Goal: Information Seeking & Learning: Learn about a topic

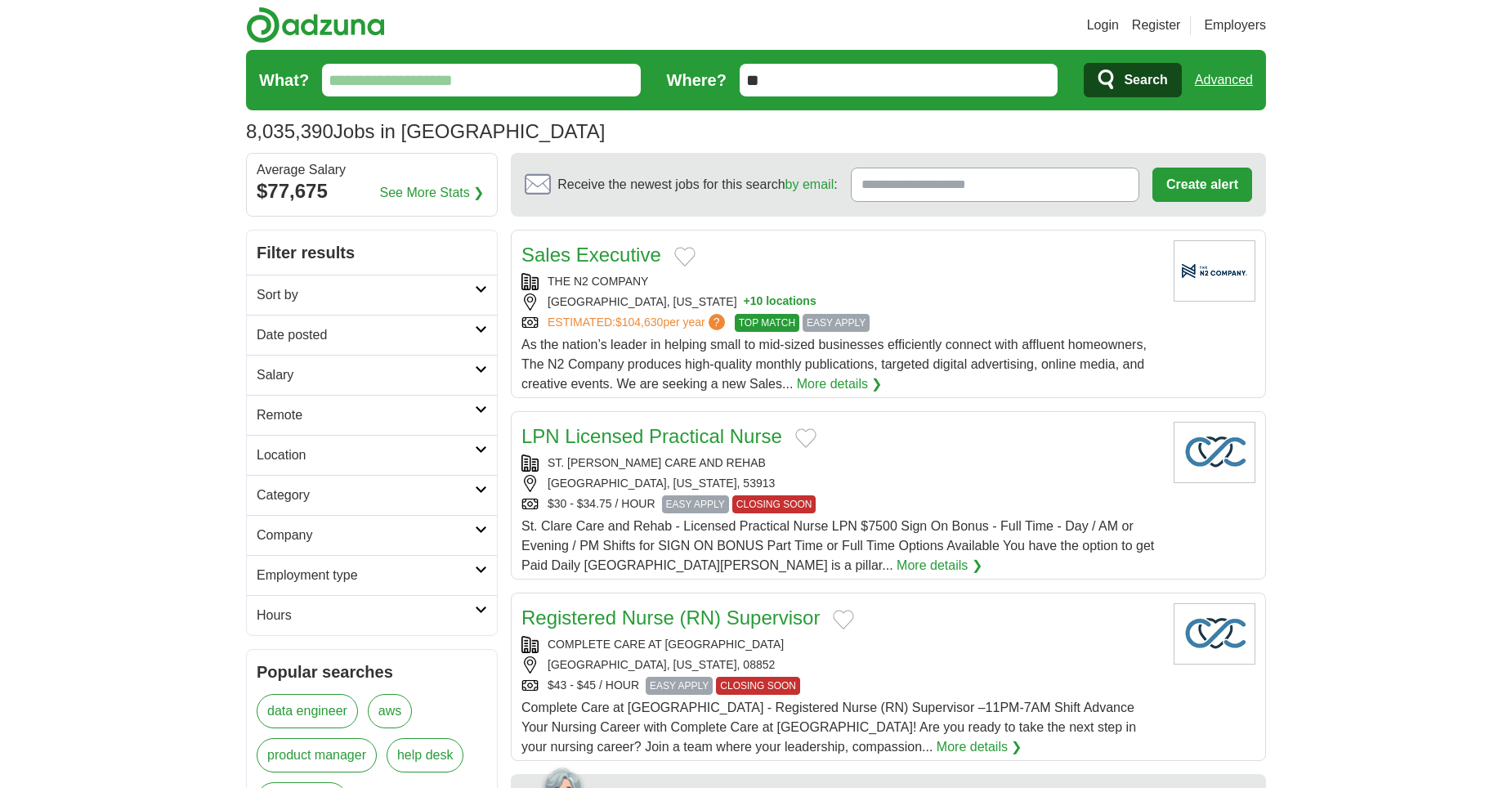
click at [388, 413] on h2 "Remote" at bounding box center [365, 415] width 218 height 20
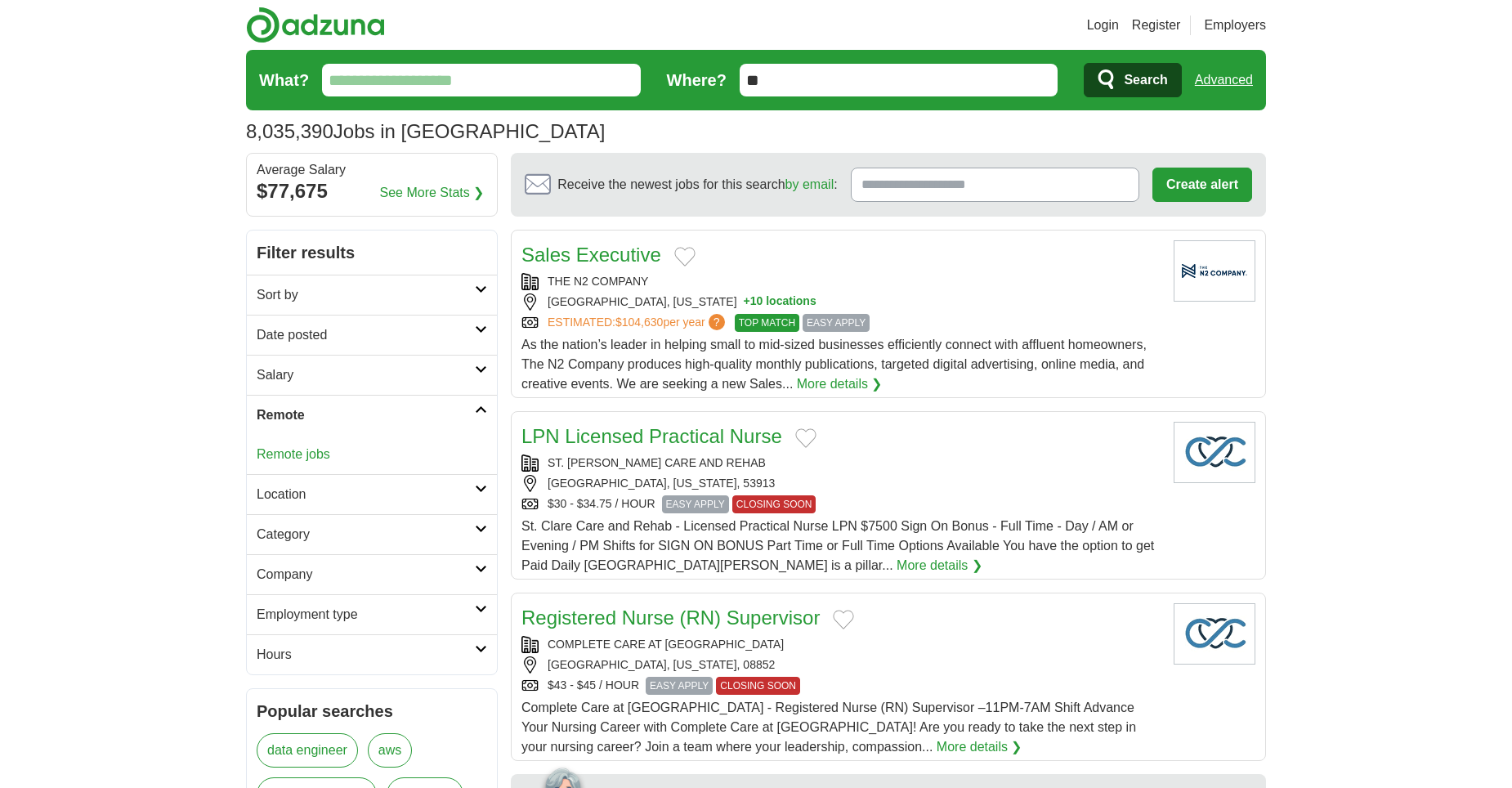
click at [312, 452] on link "Remote jobs" at bounding box center [293, 454] width 74 height 14
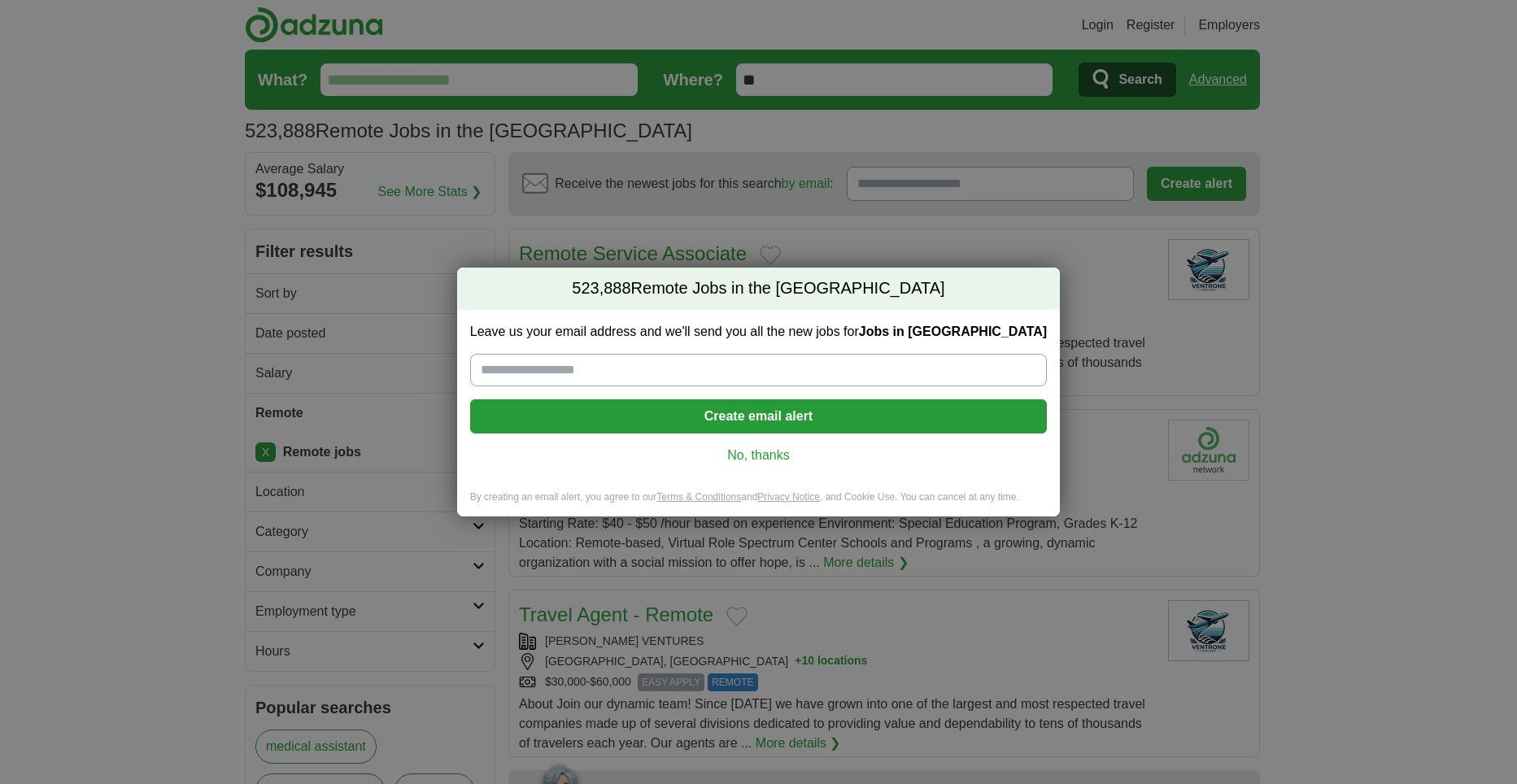
click at [734, 462] on link "No, thanks" at bounding box center [758, 456] width 551 height 18
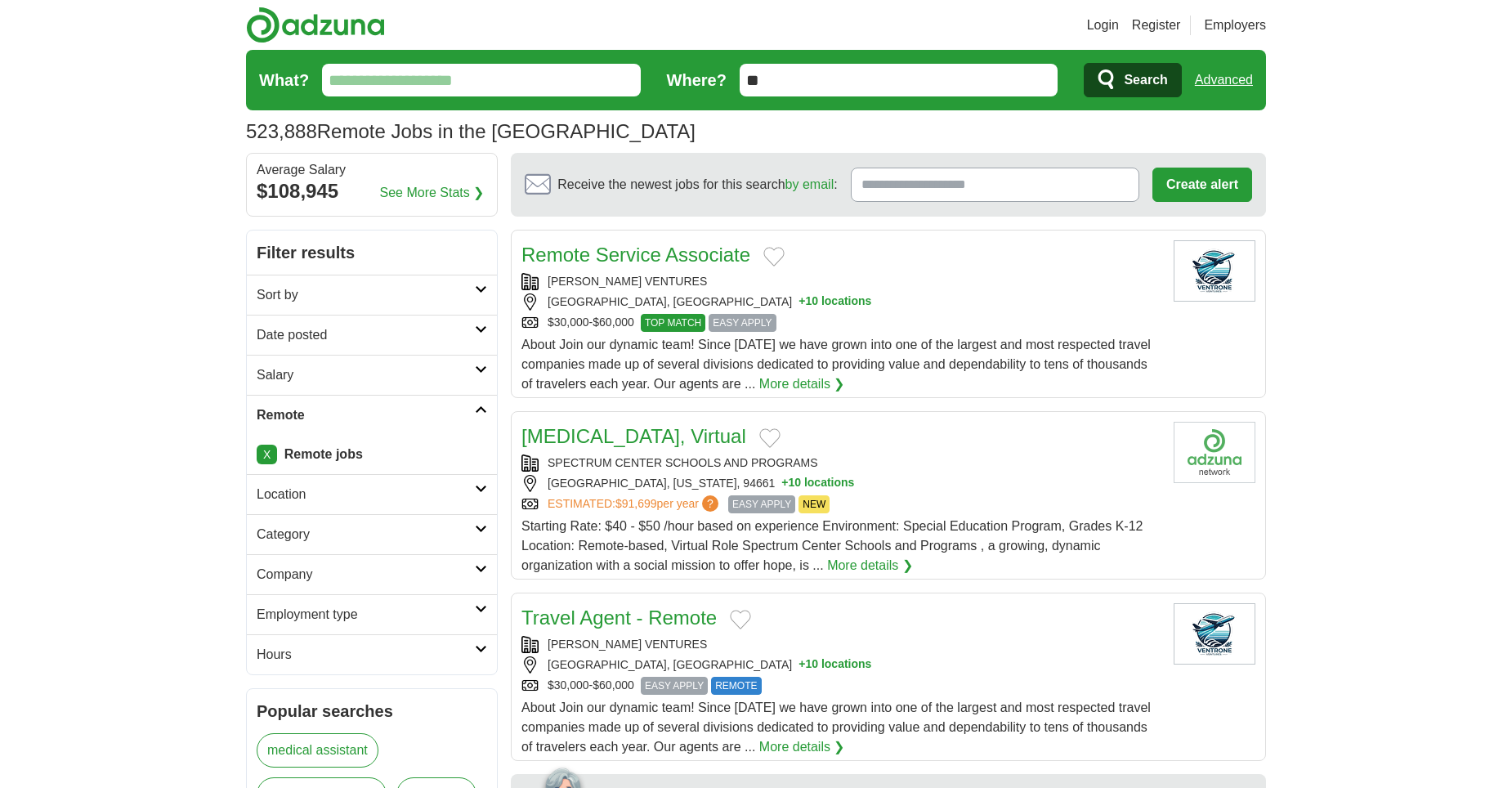
click at [371, 417] on h2 "Remote" at bounding box center [365, 415] width 218 height 20
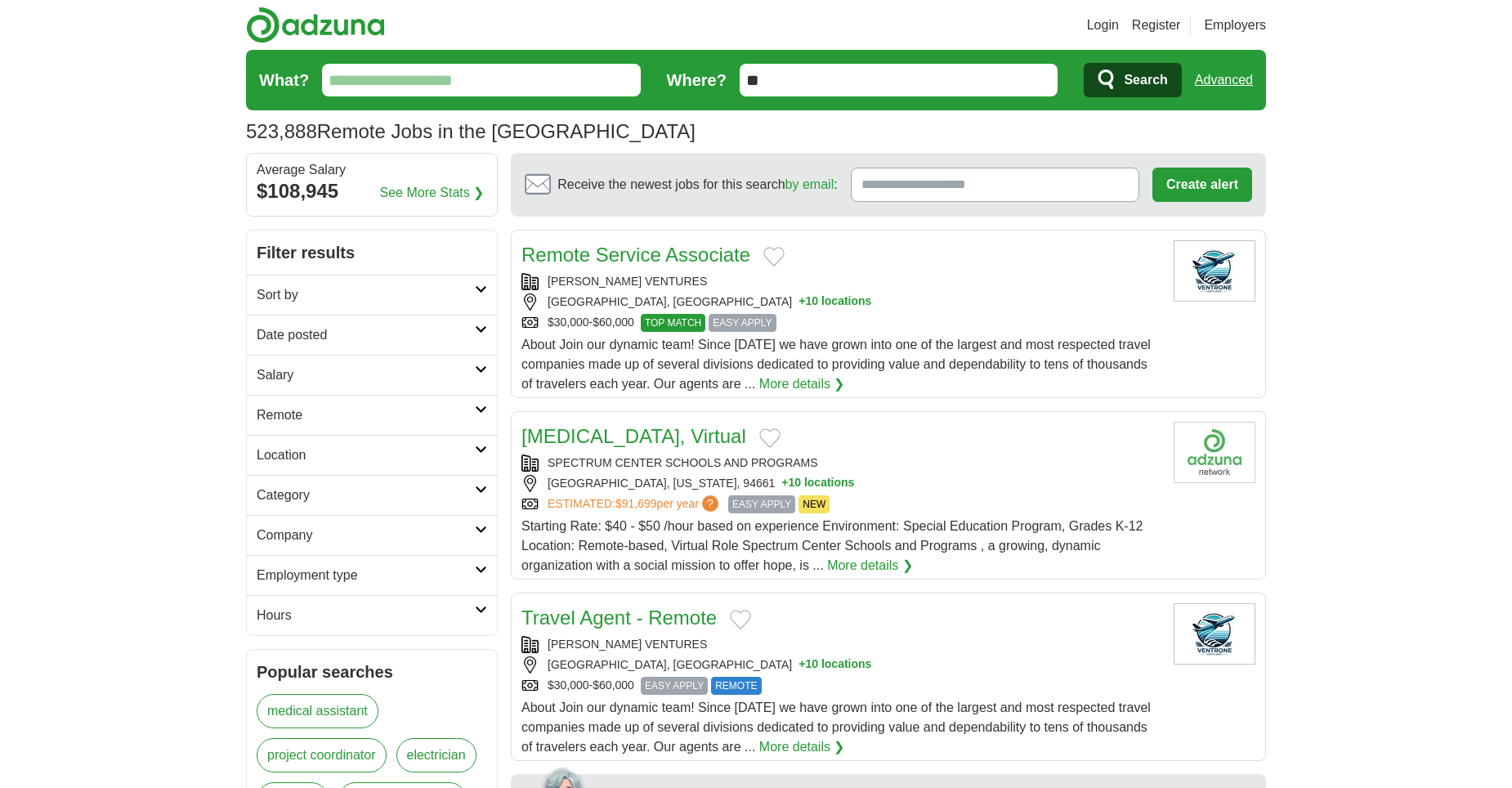
click at [360, 574] on h2 "Employment type" at bounding box center [365, 575] width 218 height 20
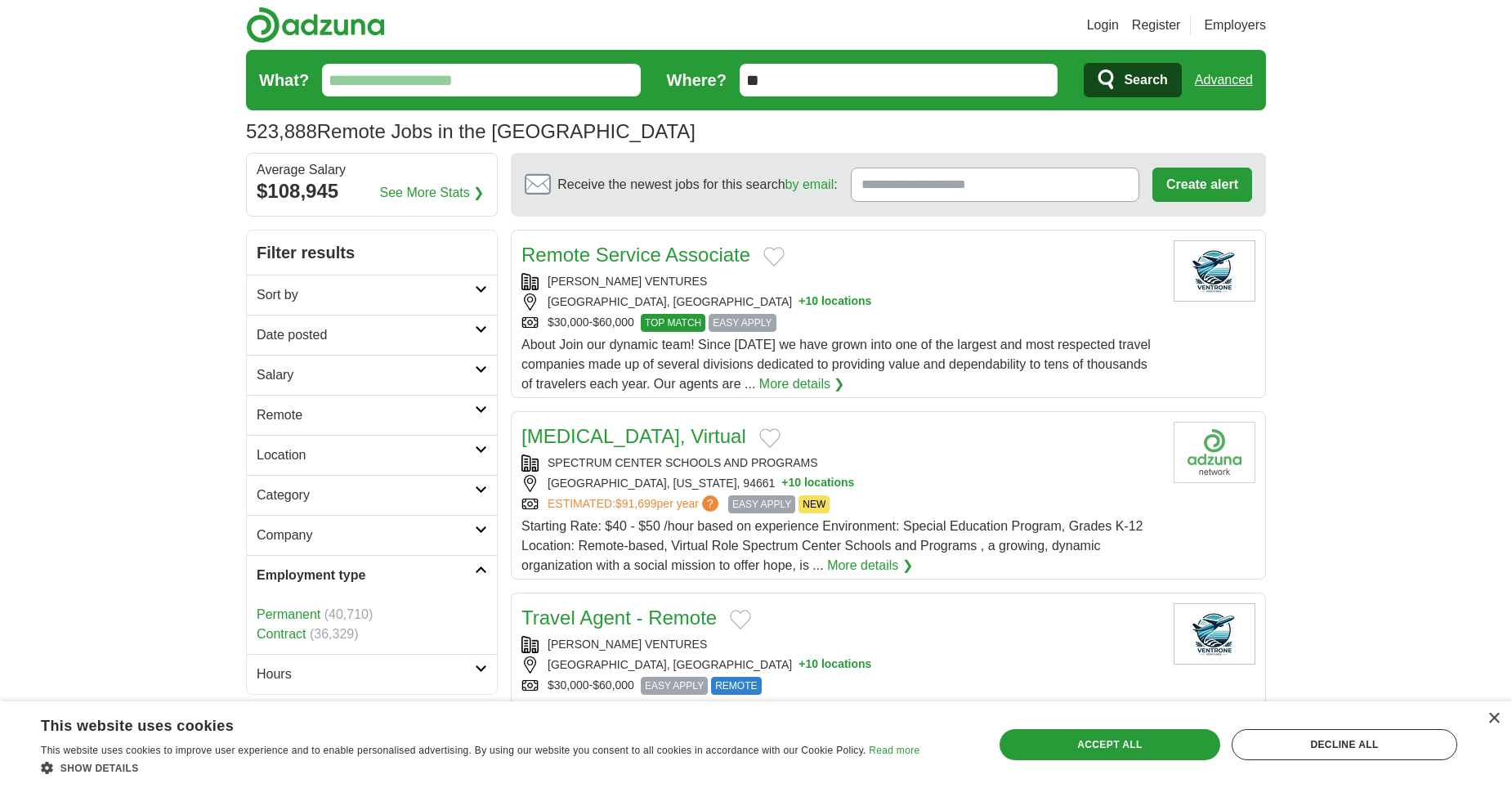
click at [355, 579] on h2 "Employment type" at bounding box center [365, 575] width 218 height 20
click at [341, 616] on h2 "Hours" at bounding box center [365, 615] width 218 height 20
click at [296, 676] on link "Part time" at bounding box center [282, 674] width 52 height 14
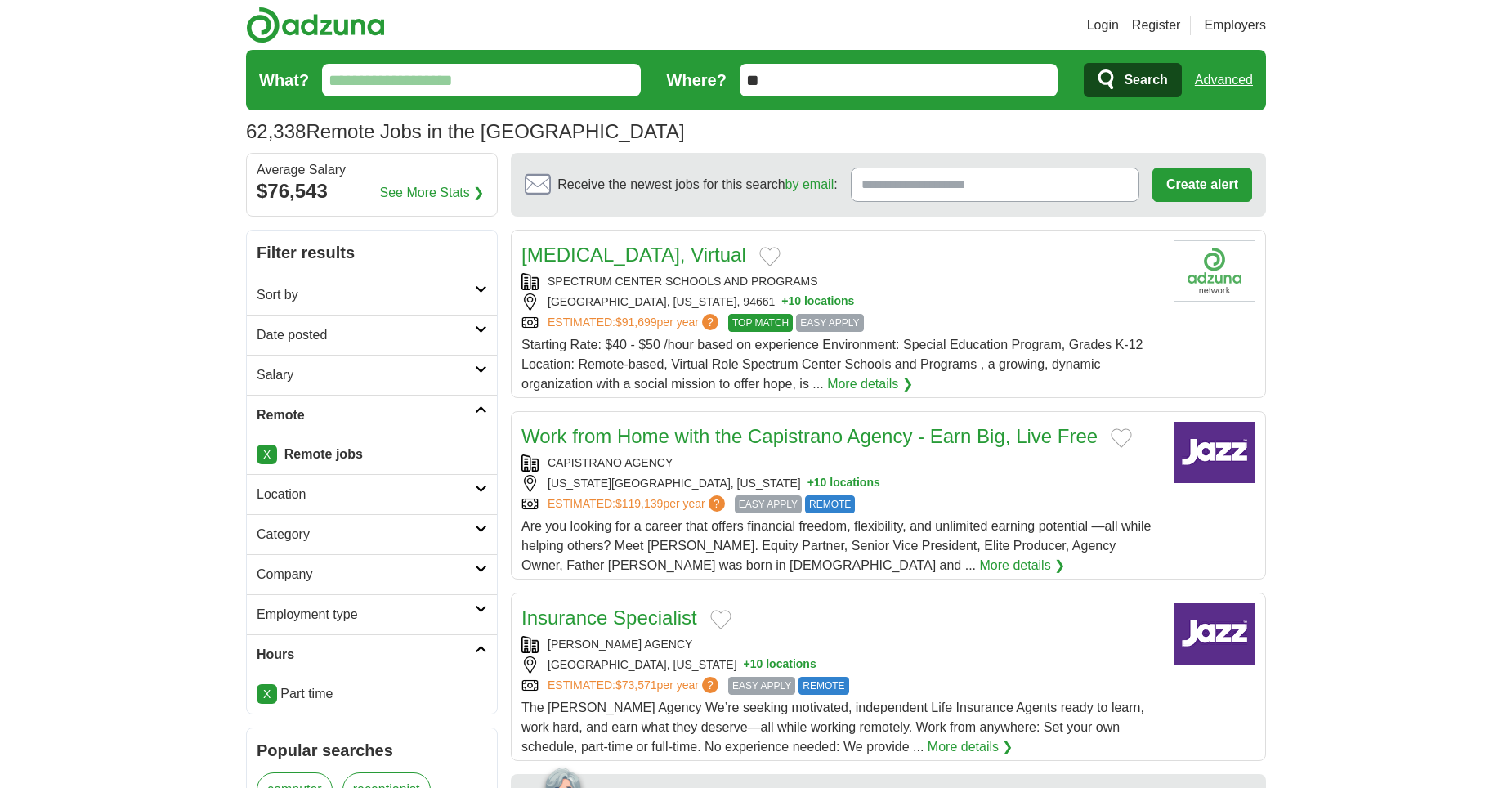
click at [429, 642] on link "Hours" at bounding box center [372, 654] width 250 height 40
click at [460, 414] on h2 "Remote" at bounding box center [365, 415] width 218 height 20
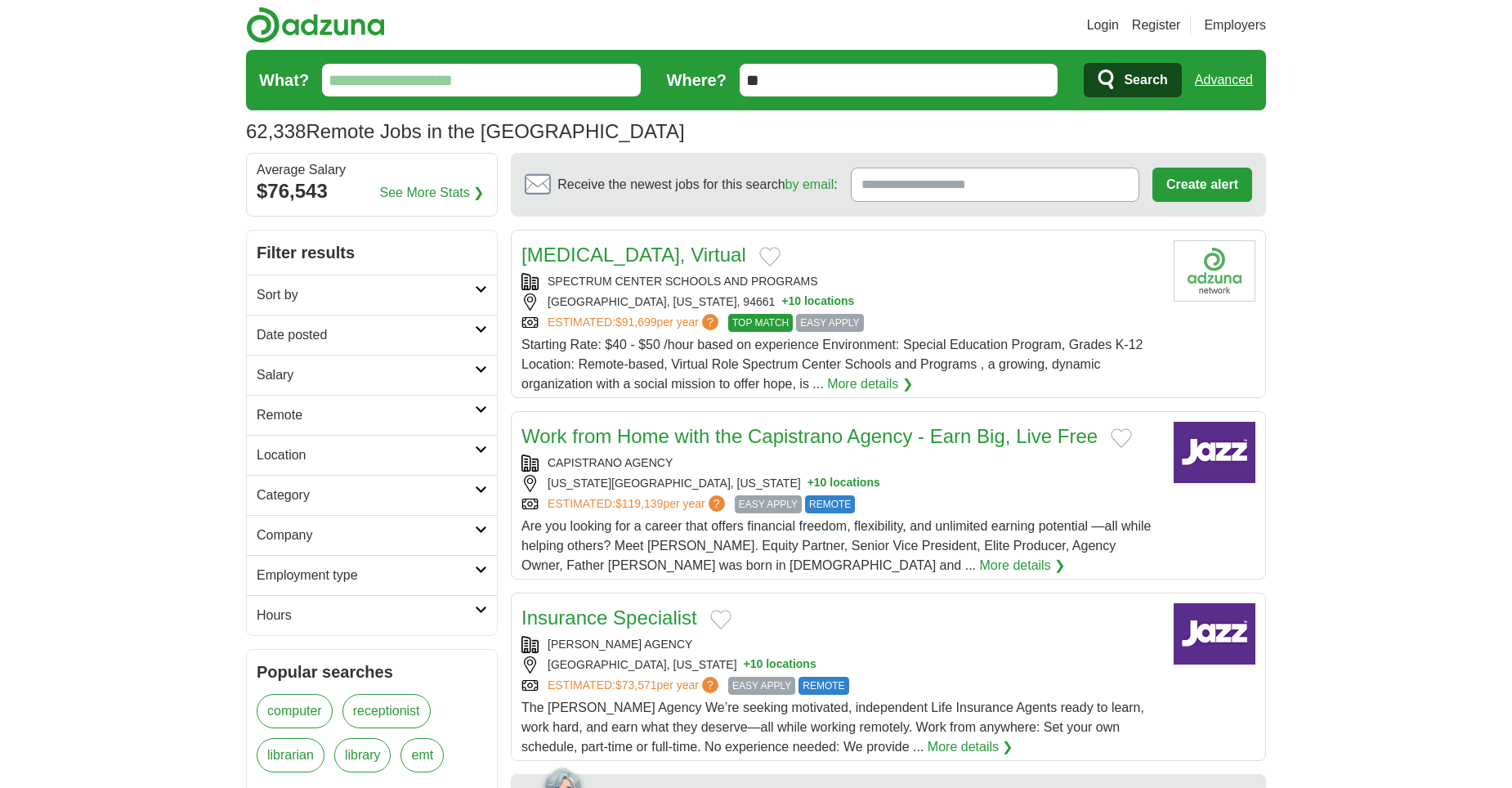
click at [474, 299] on h2 "Sort by" at bounding box center [365, 295] width 218 height 20
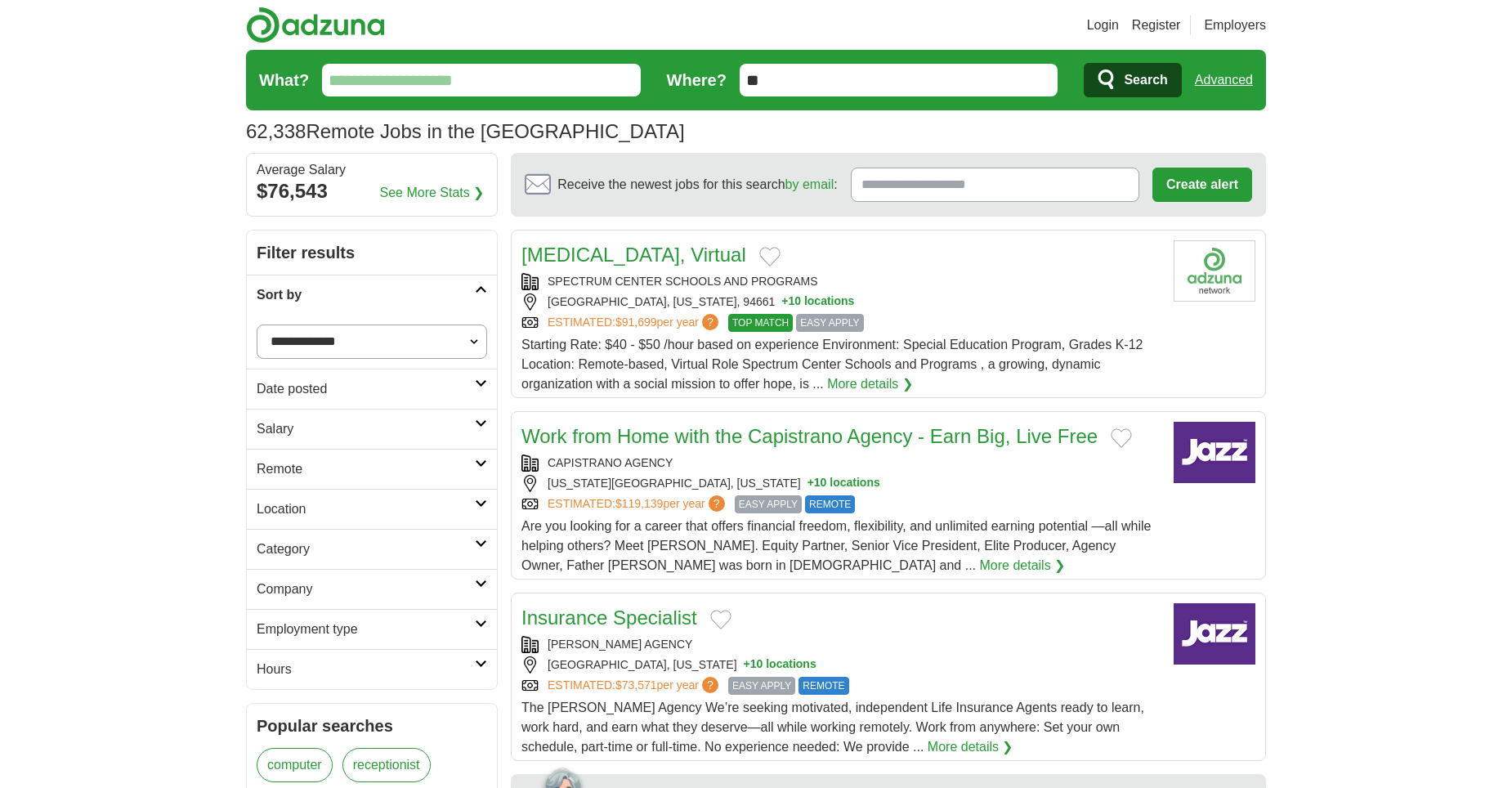
click at [474, 299] on h2 "Sort by" at bounding box center [365, 295] width 218 height 20
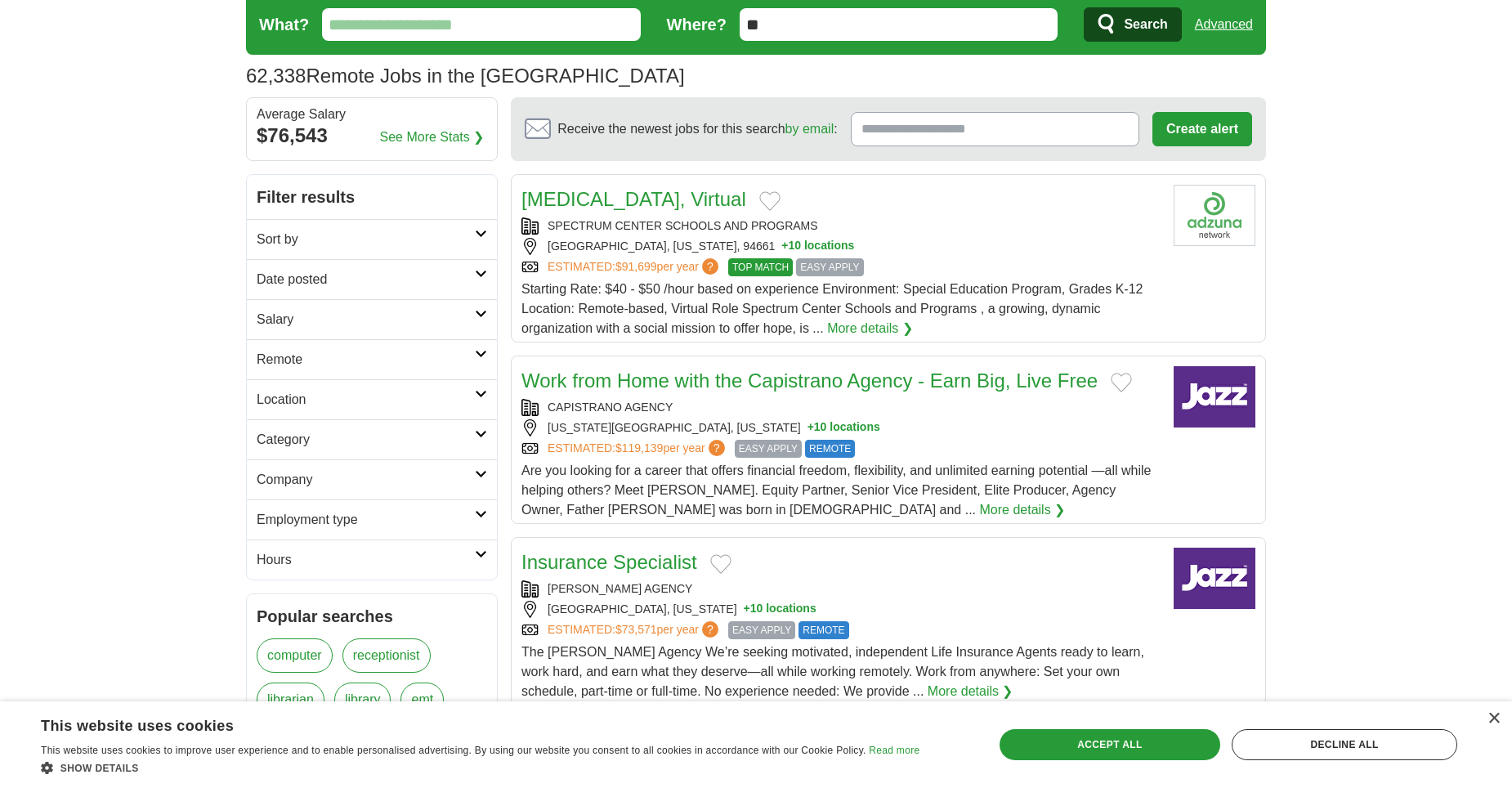
scroll to position [164, 0]
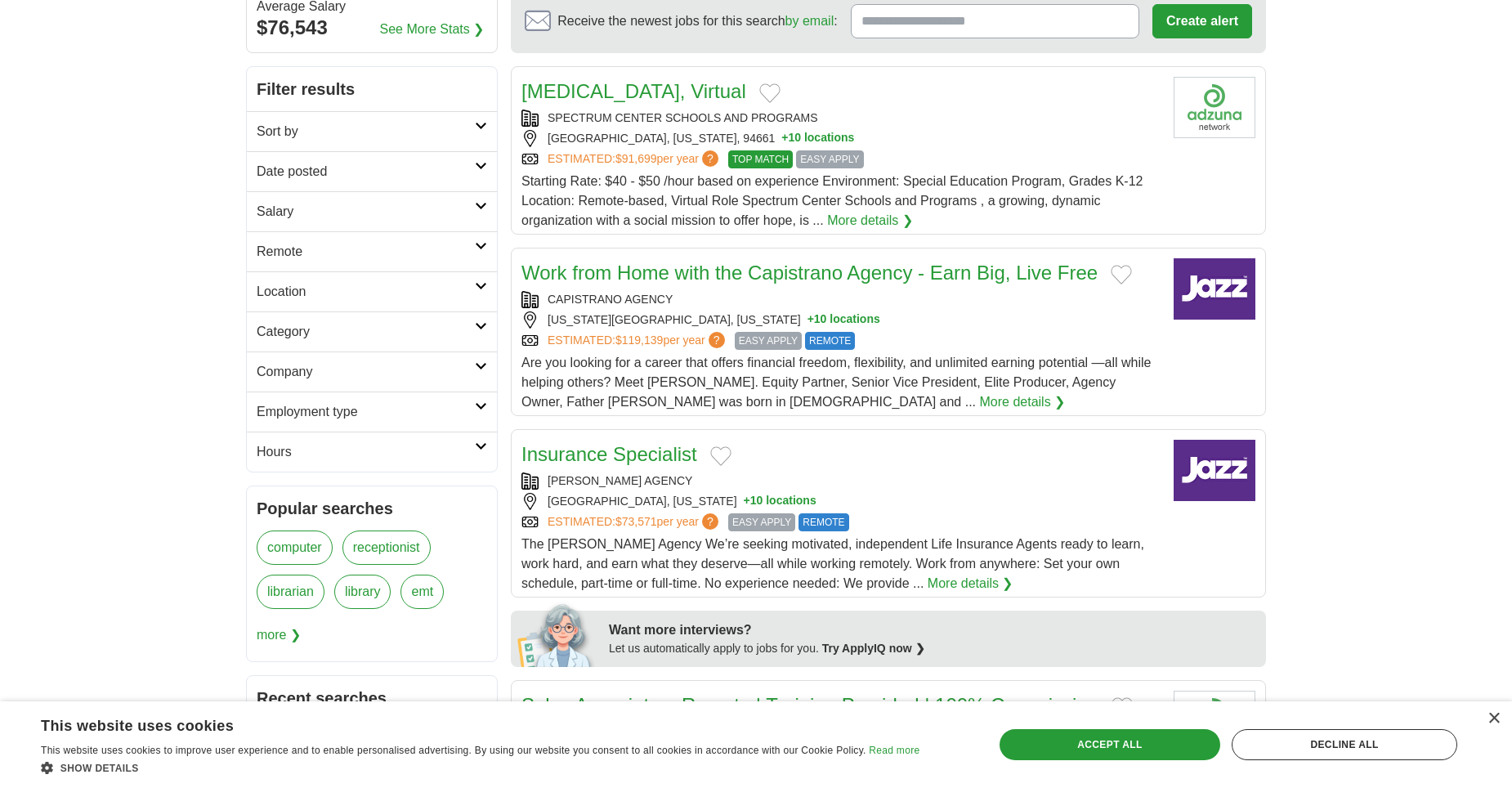
click at [471, 409] on h2 "Employment type" at bounding box center [365, 412] width 218 height 20
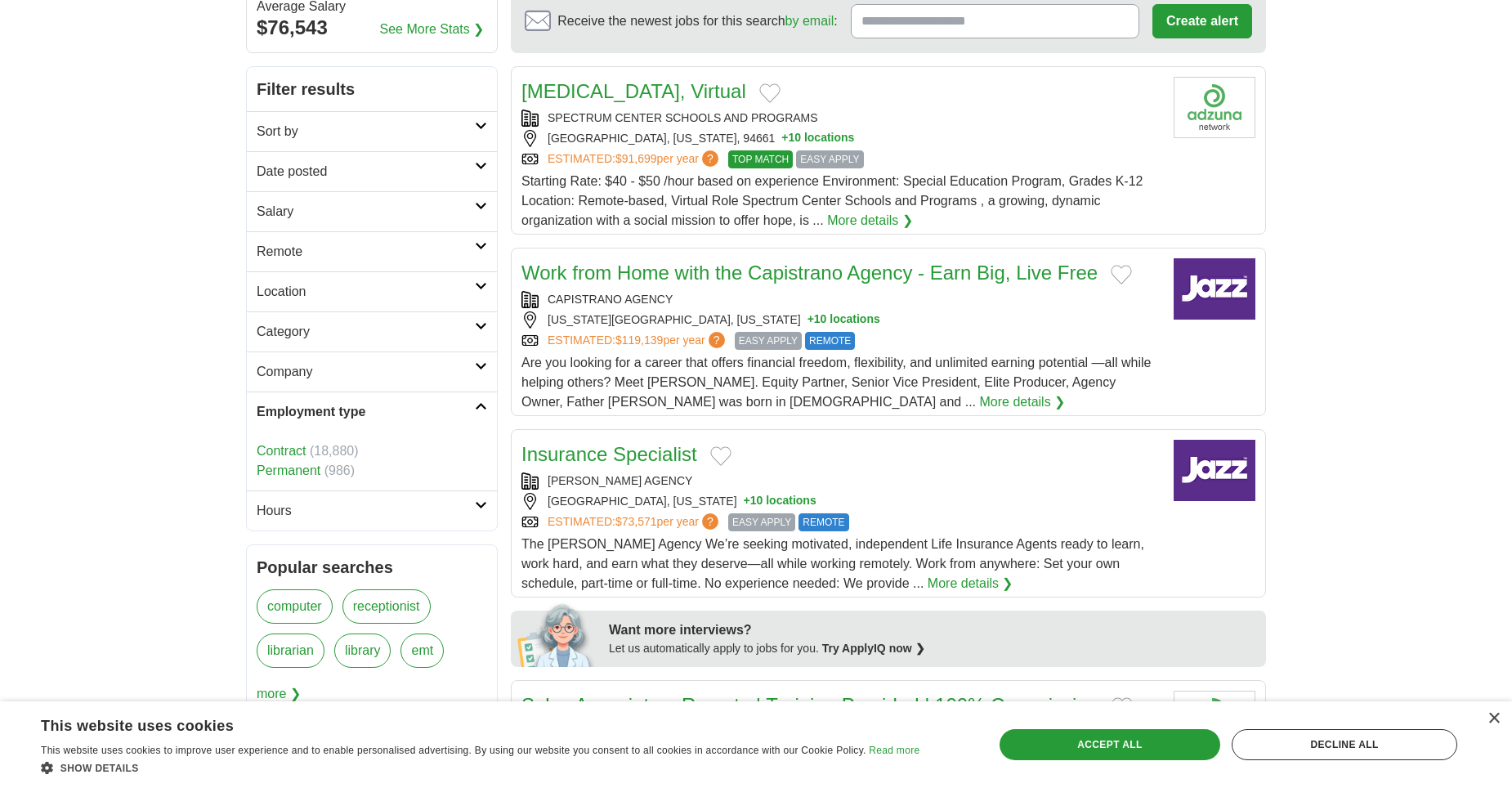
click at [471, 409] on h2 "Employment type" at bounding box center [365, 412] width 218 height 20
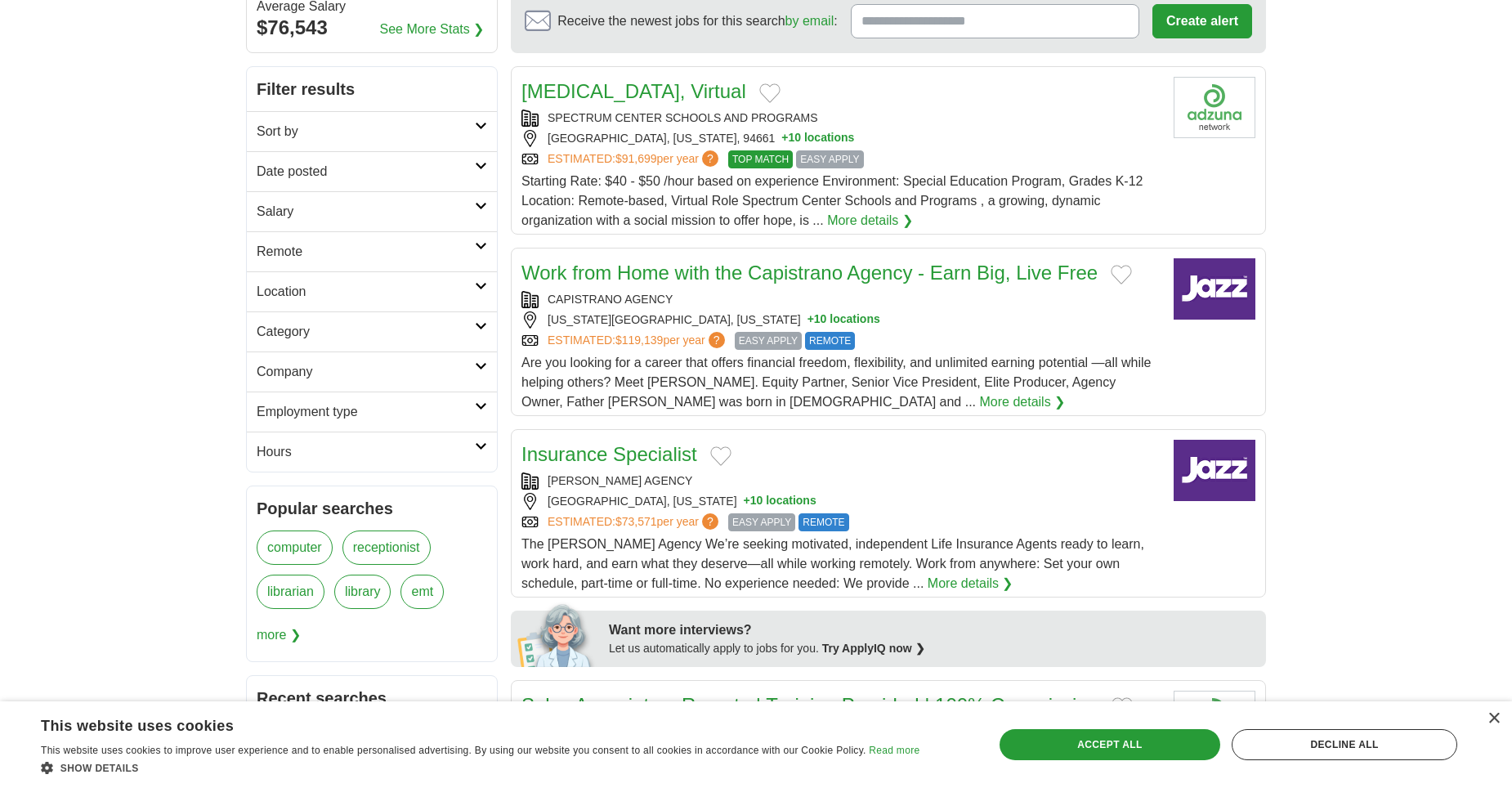
click at [462, 310] on link "Location" at bounding box center [372, 291] width 250 height 40
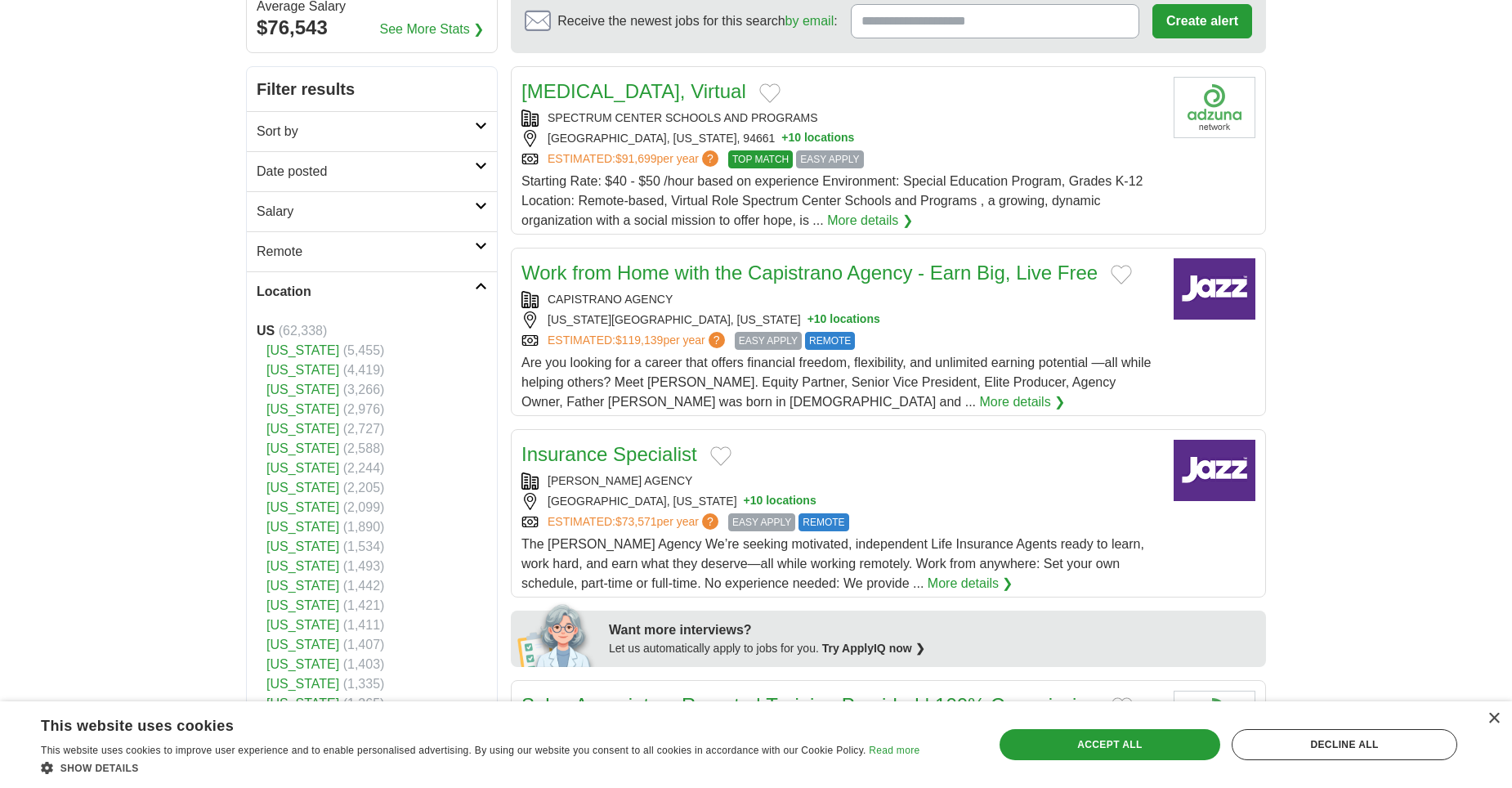
scroll to position [246, 0]
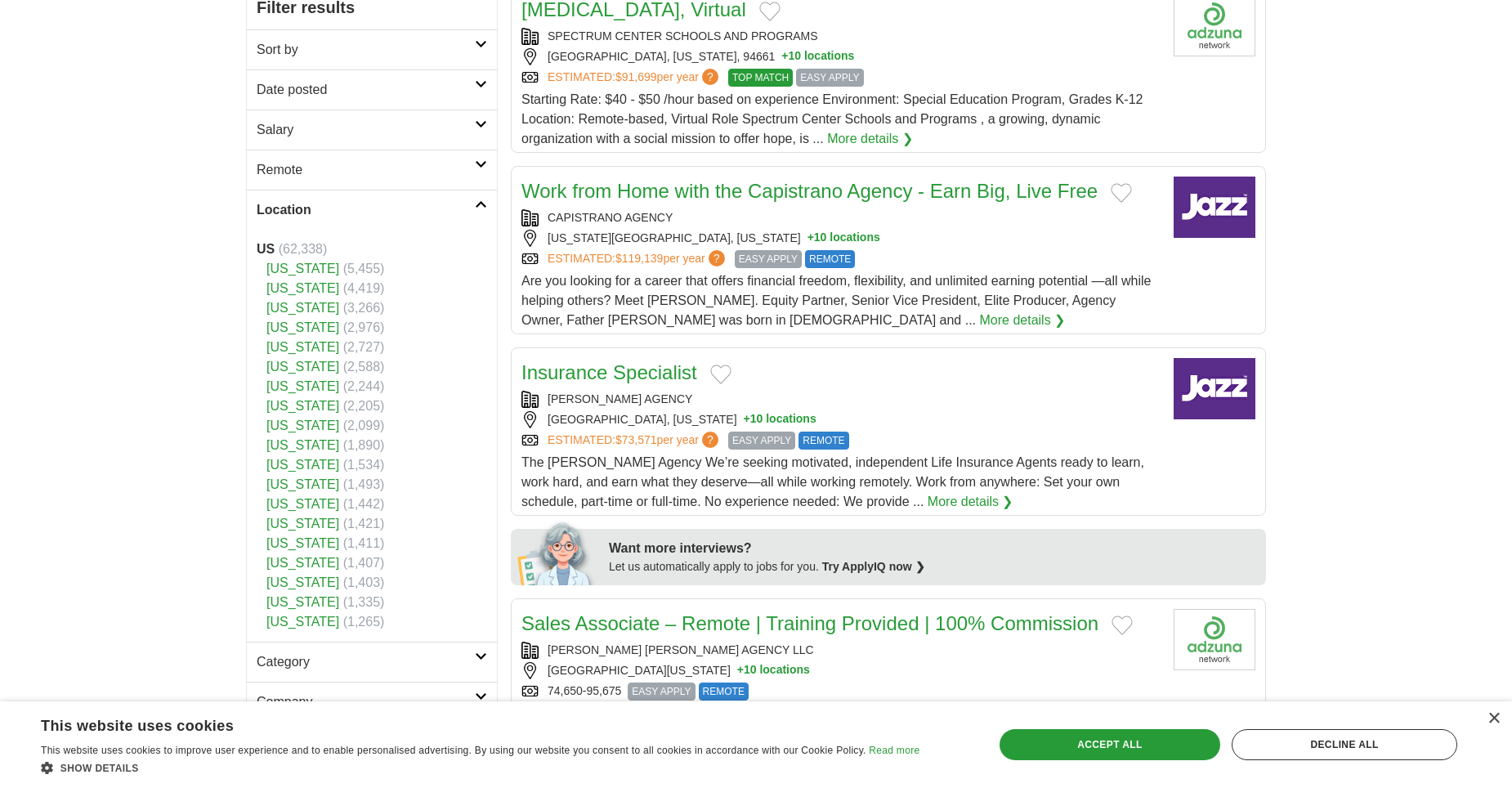
click at [293, 485] on link "[US_STATE]" at bounding box center [303, 484] width 73 height 14
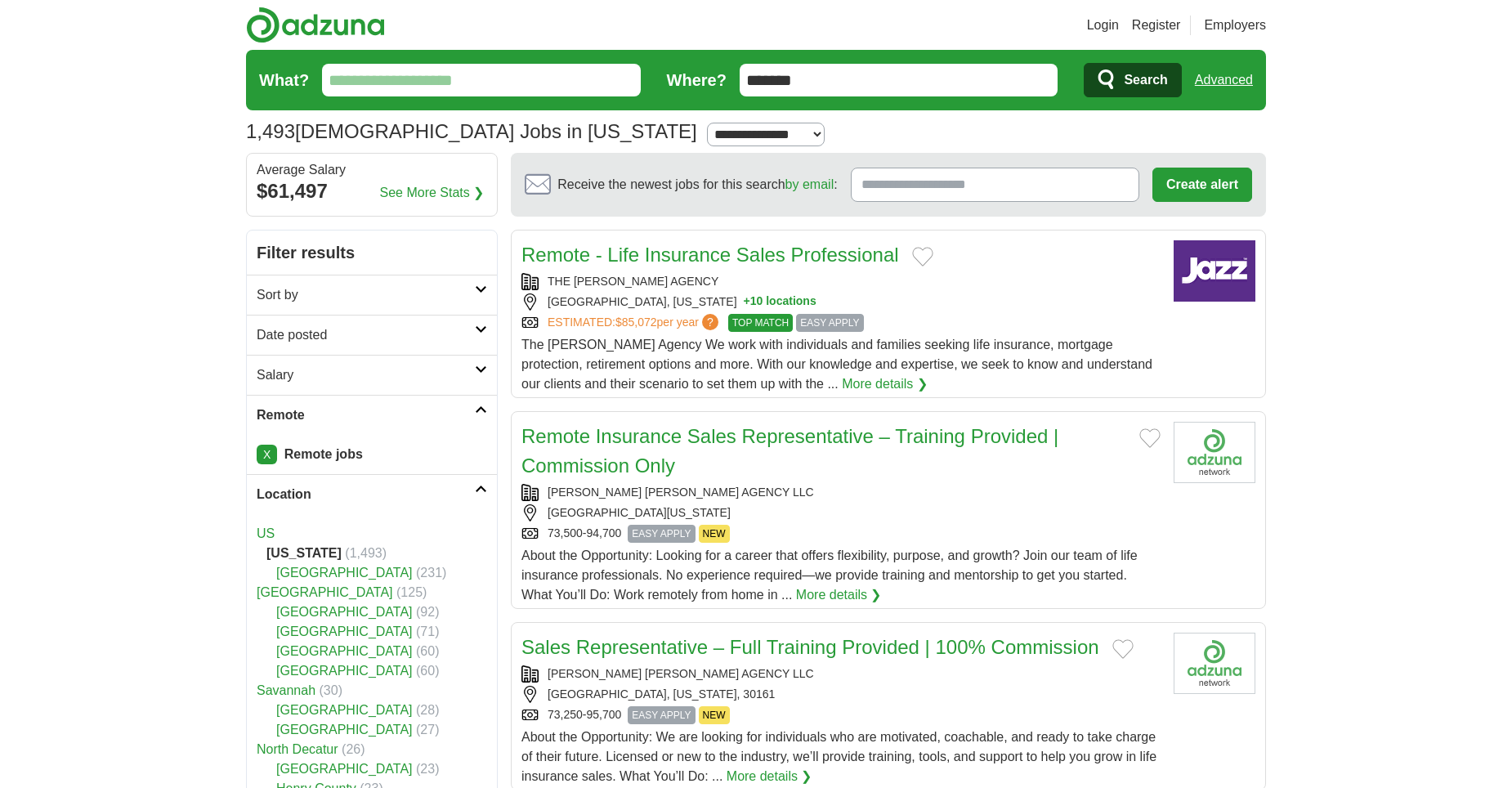
click at [469, 494] on h2 "Location" at bounding box center [365, 494] width 218 height 20
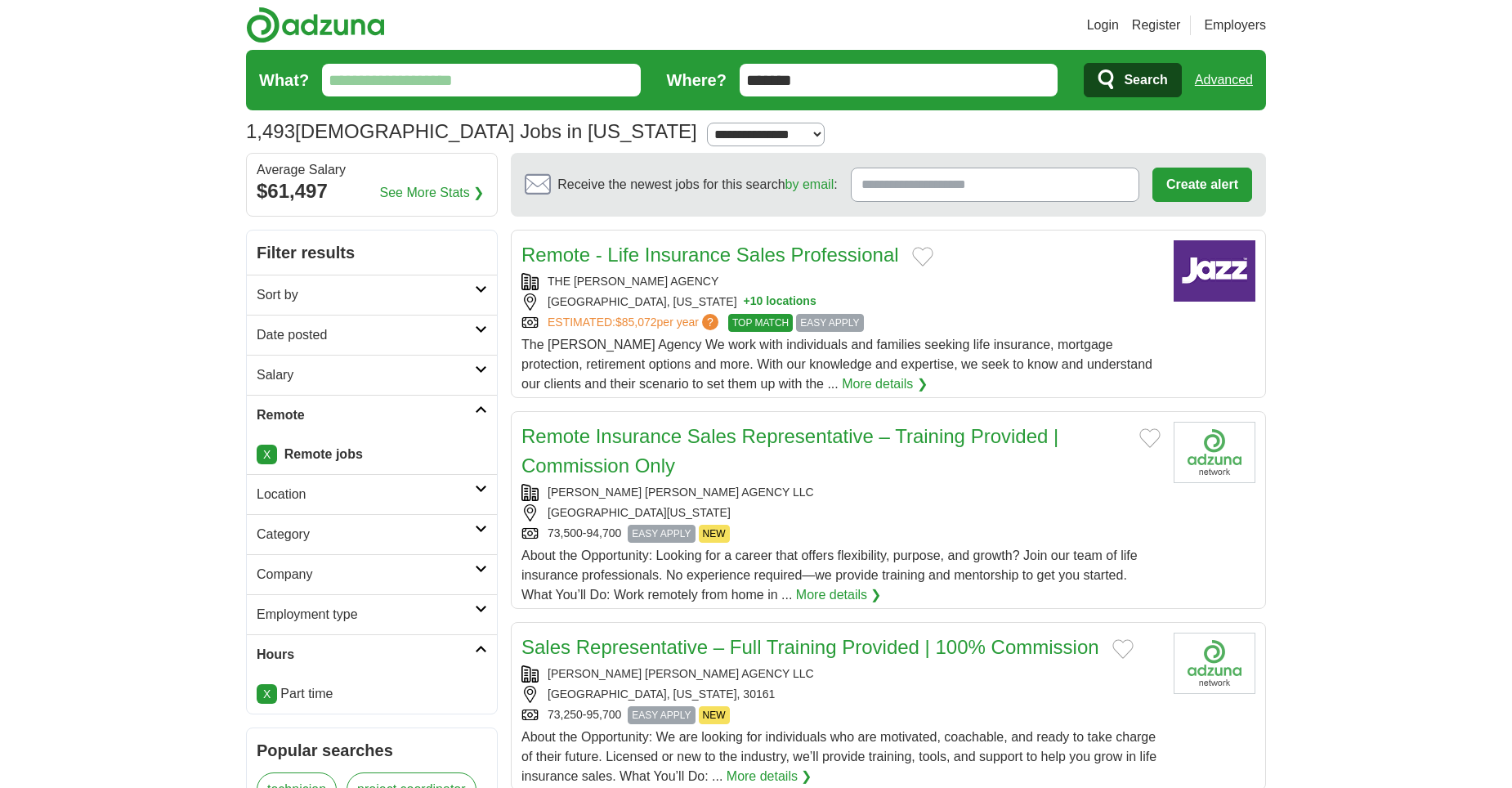
click at [464, 540] on h2 "Category" at bounding box center [365, 535] width 218 height 20
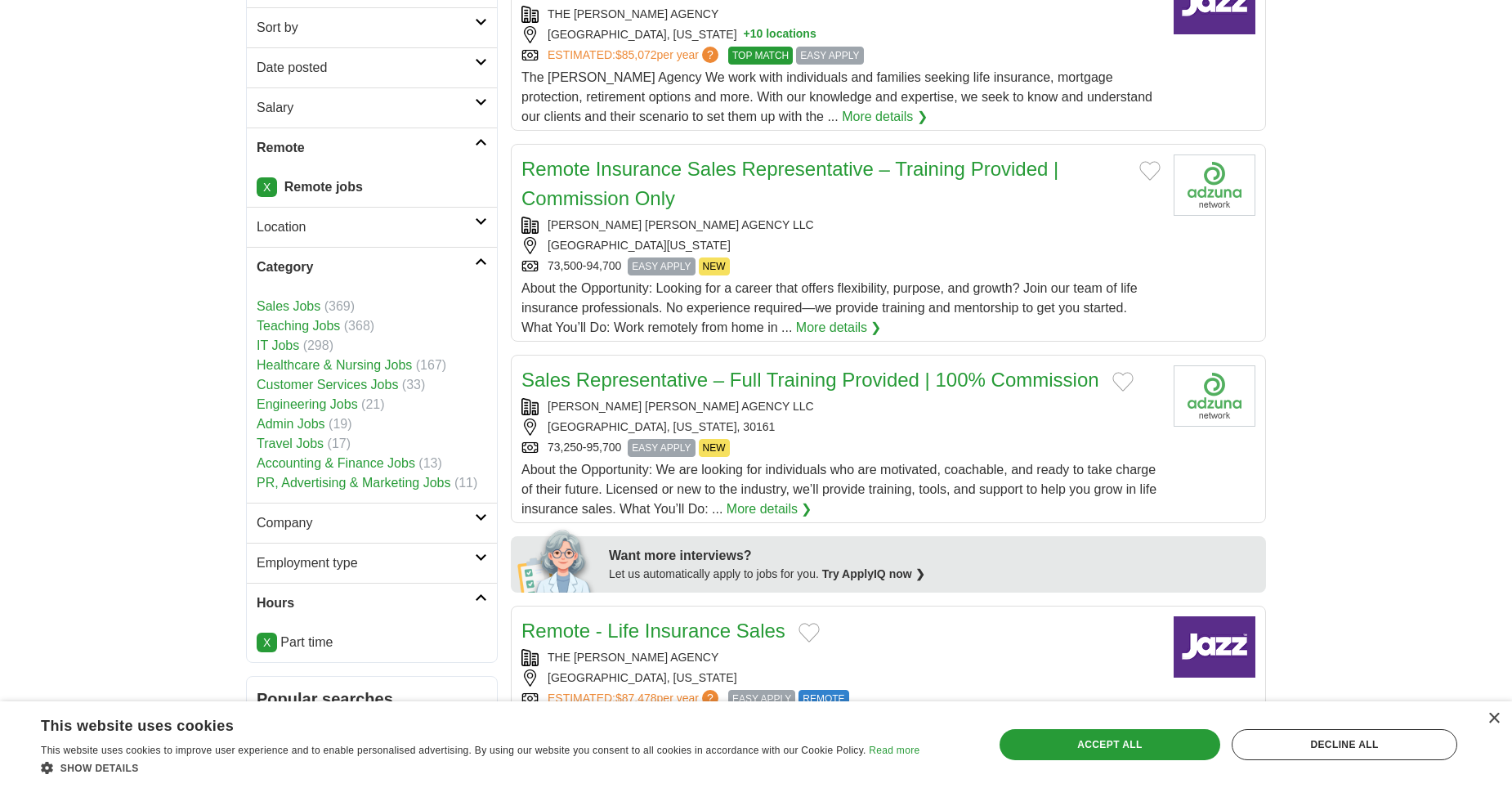
scroll to position [327, 0]
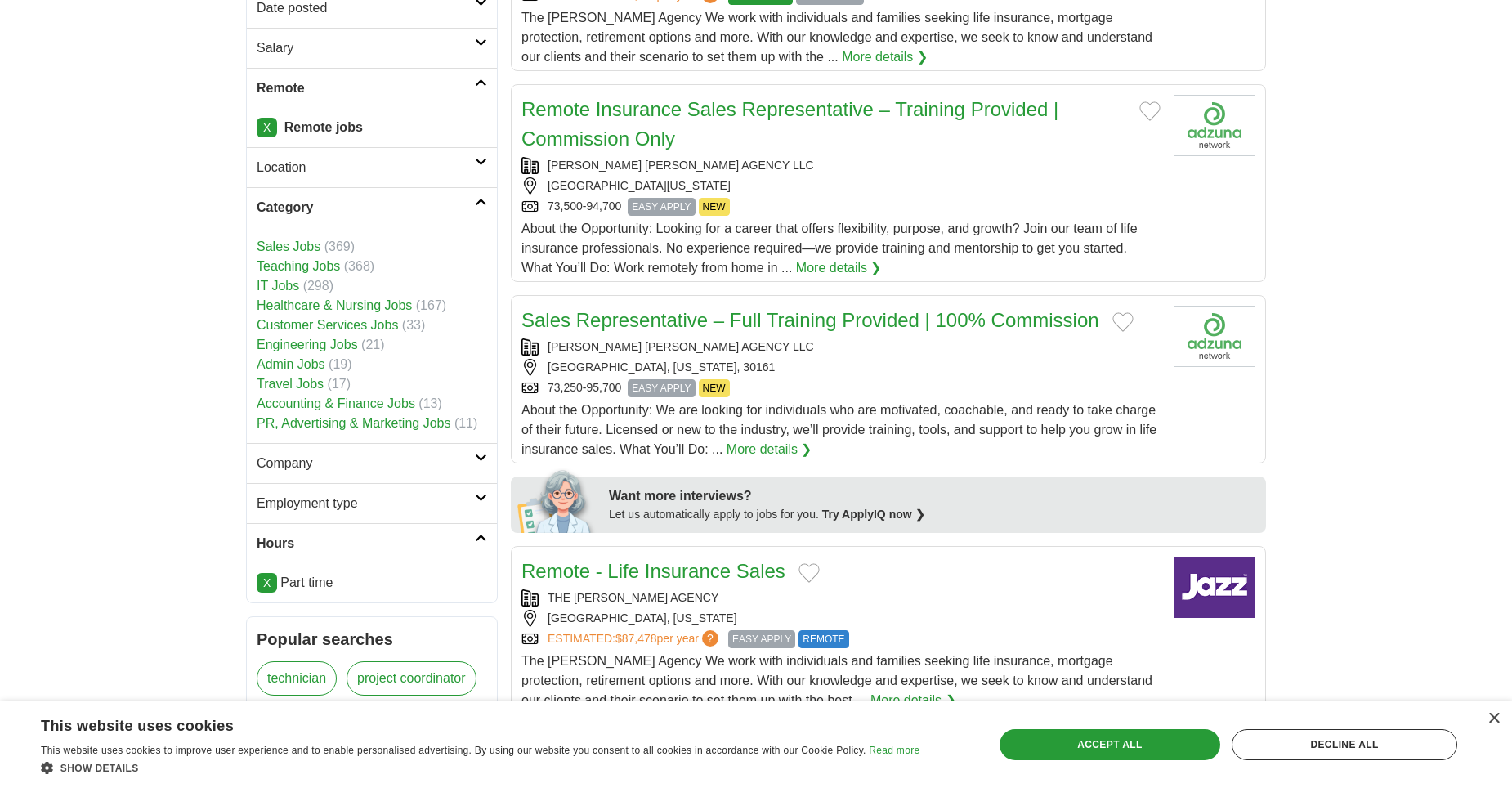
click at [293, 361] on link "Admin Jobs" at bounding box center [290, 364] width 69 height 14
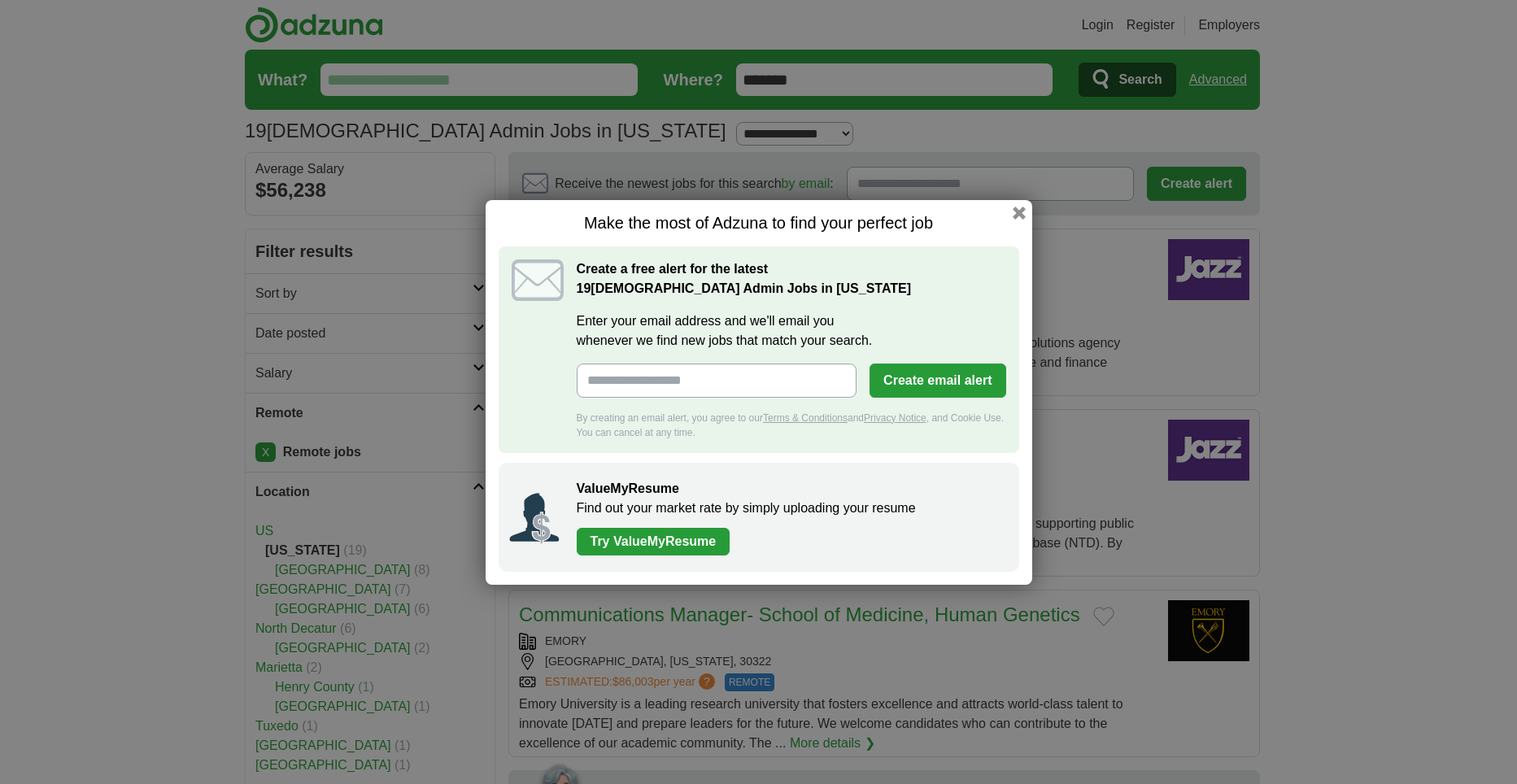
click at [1016, 219] on h1 "Make the most of Adzuna to find your perfect job" at bounding box center [759, 223] width 521 height 21
click at [1017, 215] on button "button" at bounding box center [1019, 212] width 18 height 18
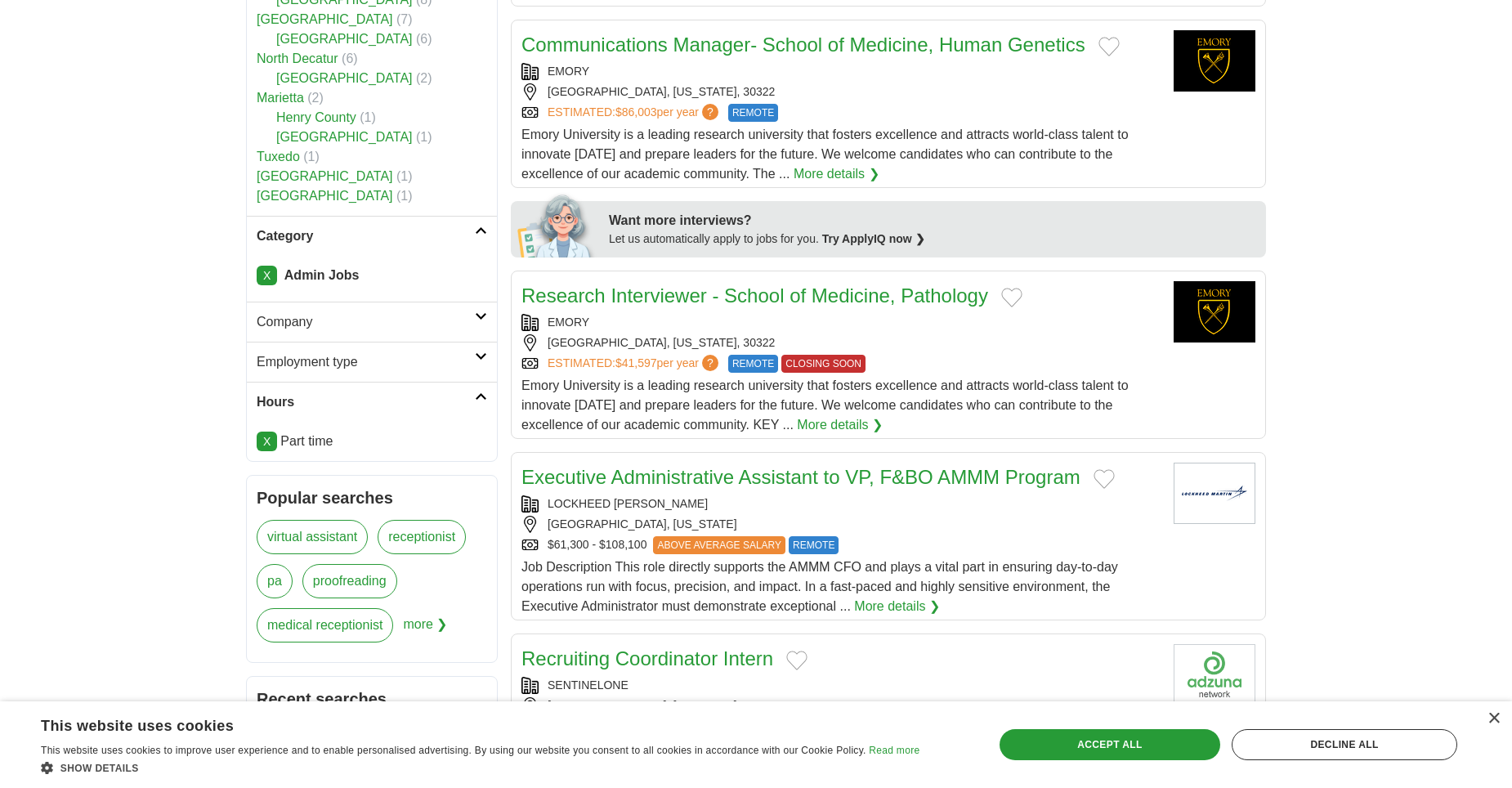
scroll to position [572, 0]
click at [257, 277] on link "X" at bounding box center [266, 276] width 21 height 20
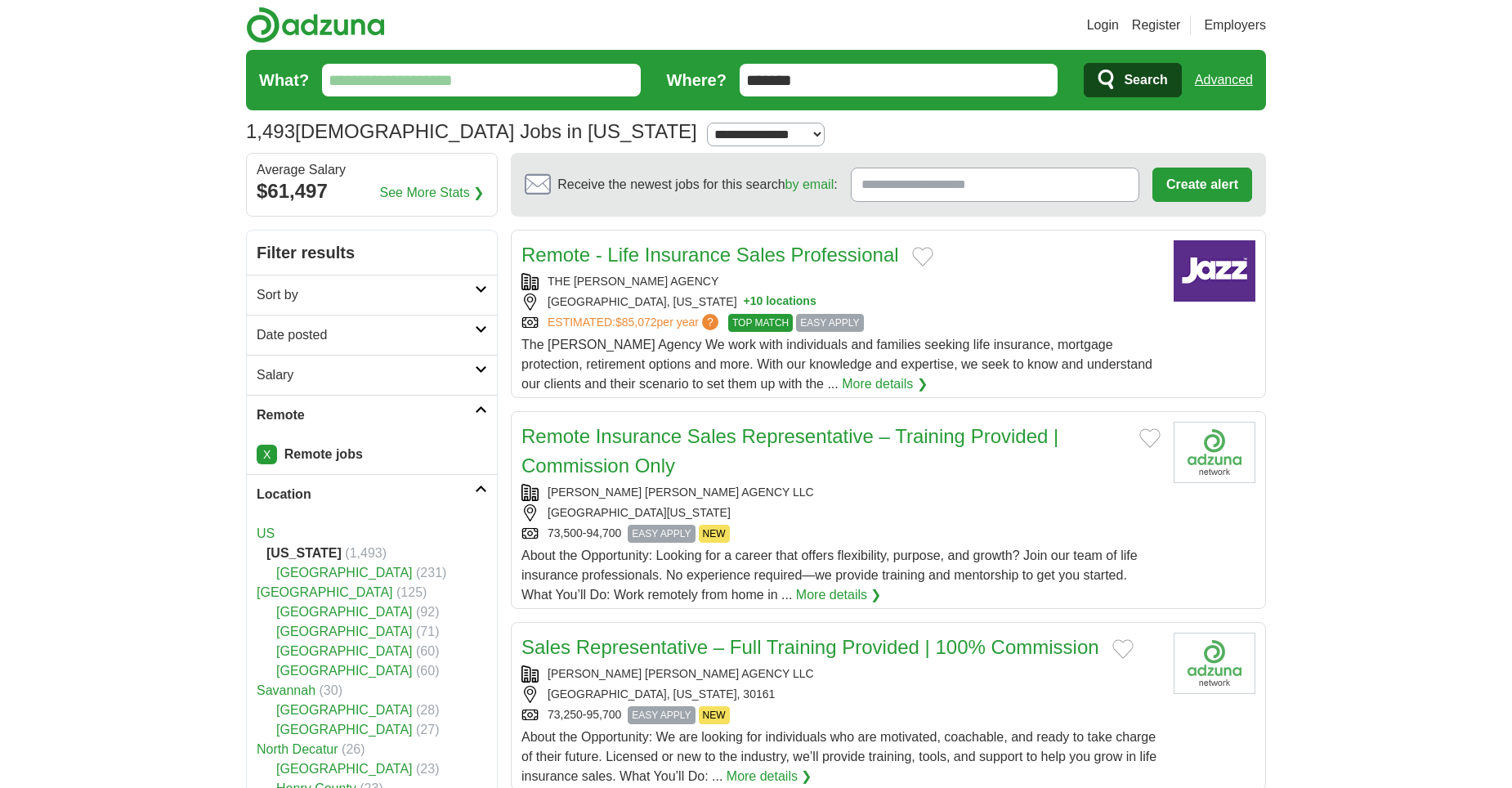
click at [467, 85] on input "What?" at bounding box center [480, 80] width 318 height 33
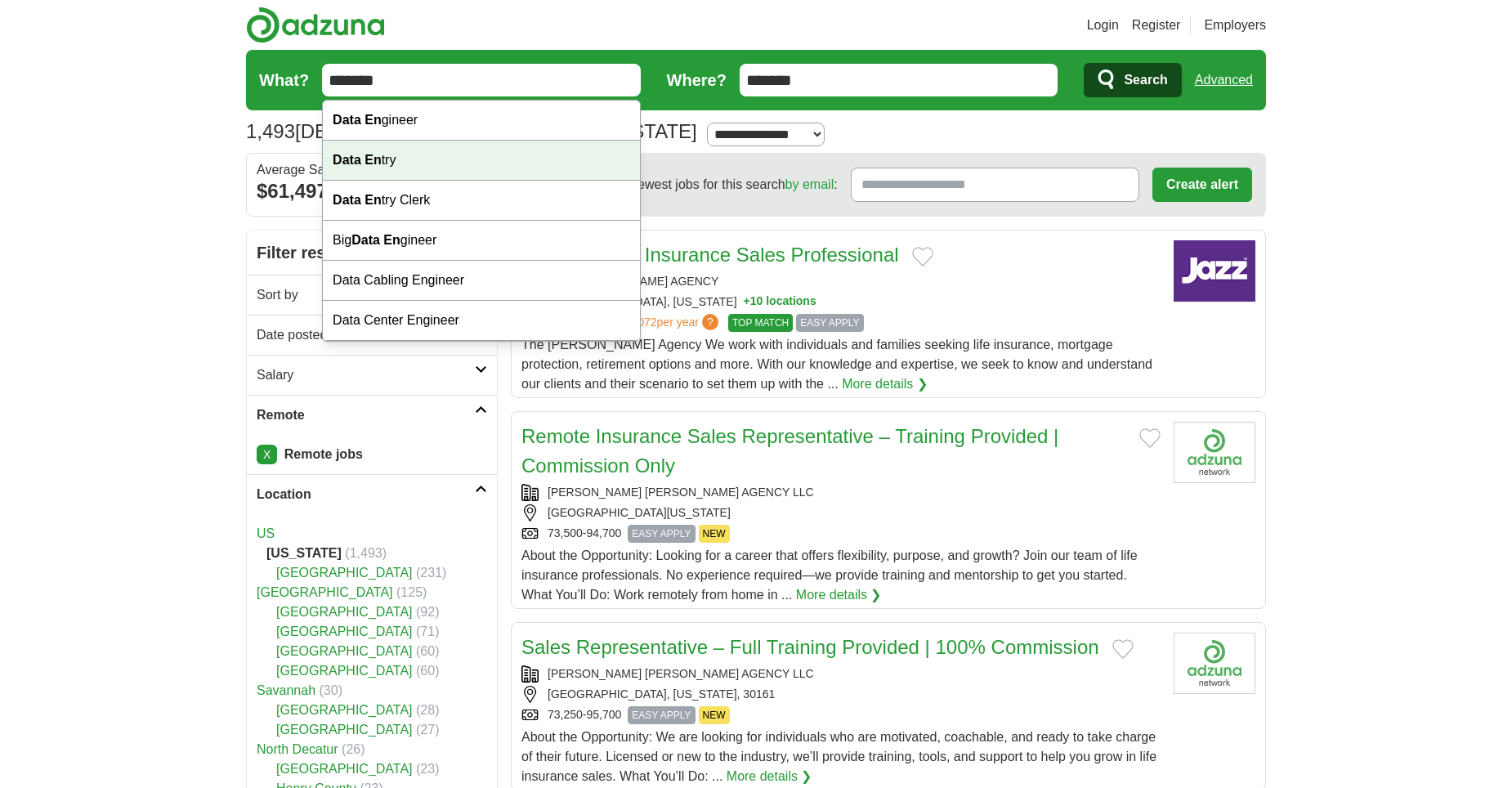
click at [456, 165] on div "Data En try" at bounding box center [481, 160] width 317 height 40
type input "**********"
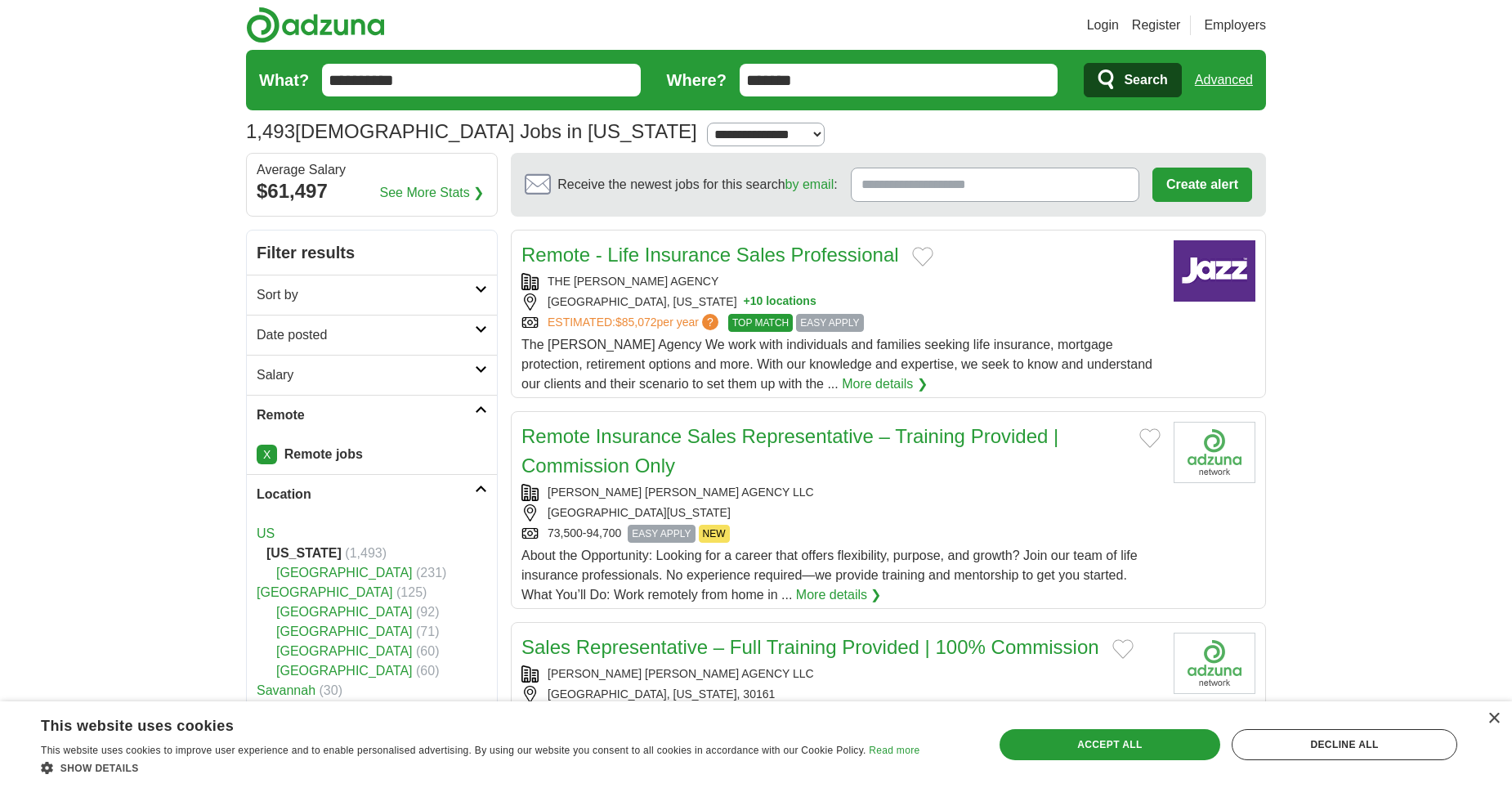
click at [1117, 67] on button "Search" at bounding box center [1133, 80] width 98 height 35
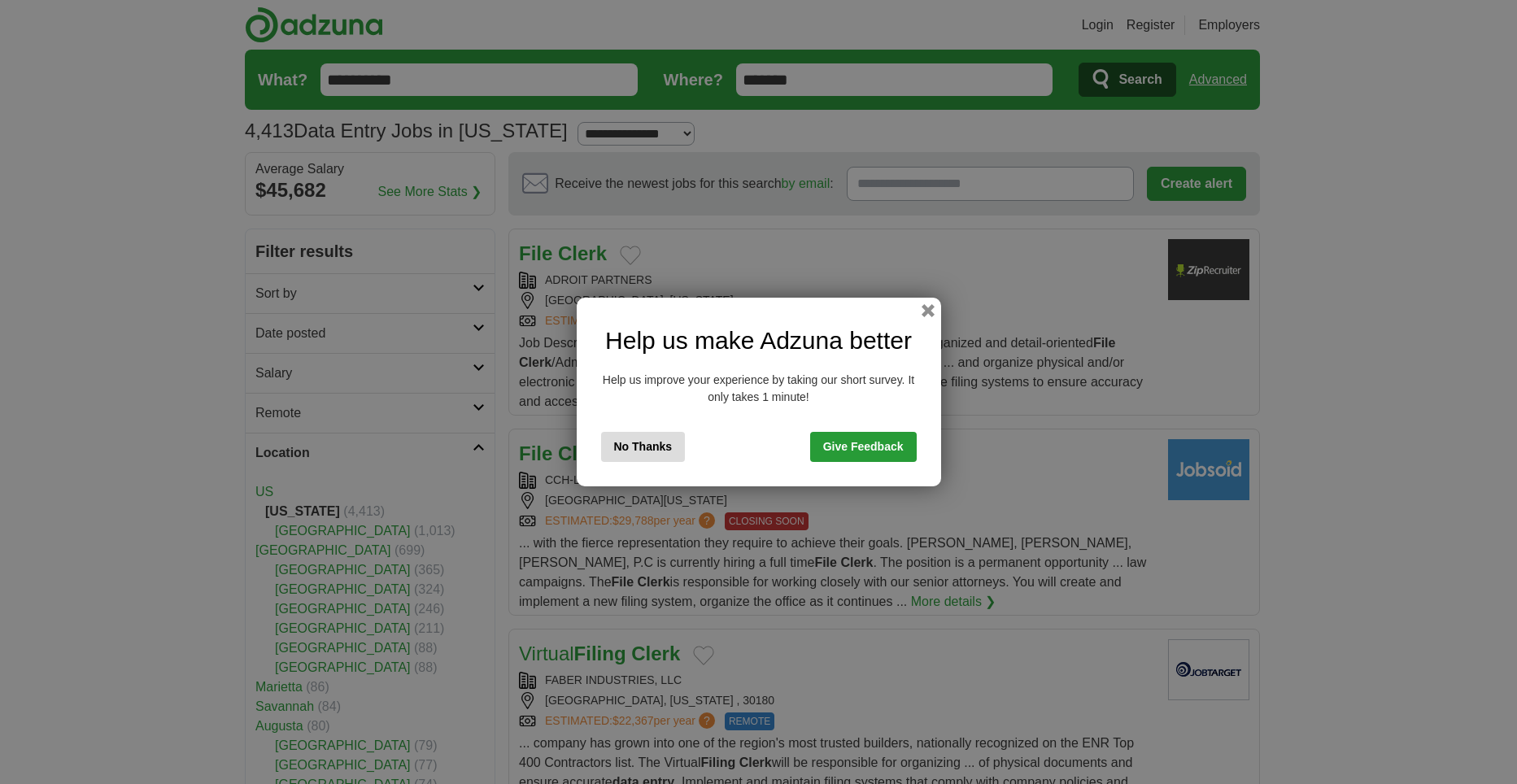
click at [661, 447] on button "No Thanks" at bounding box center [643, 447] width 85 height 30
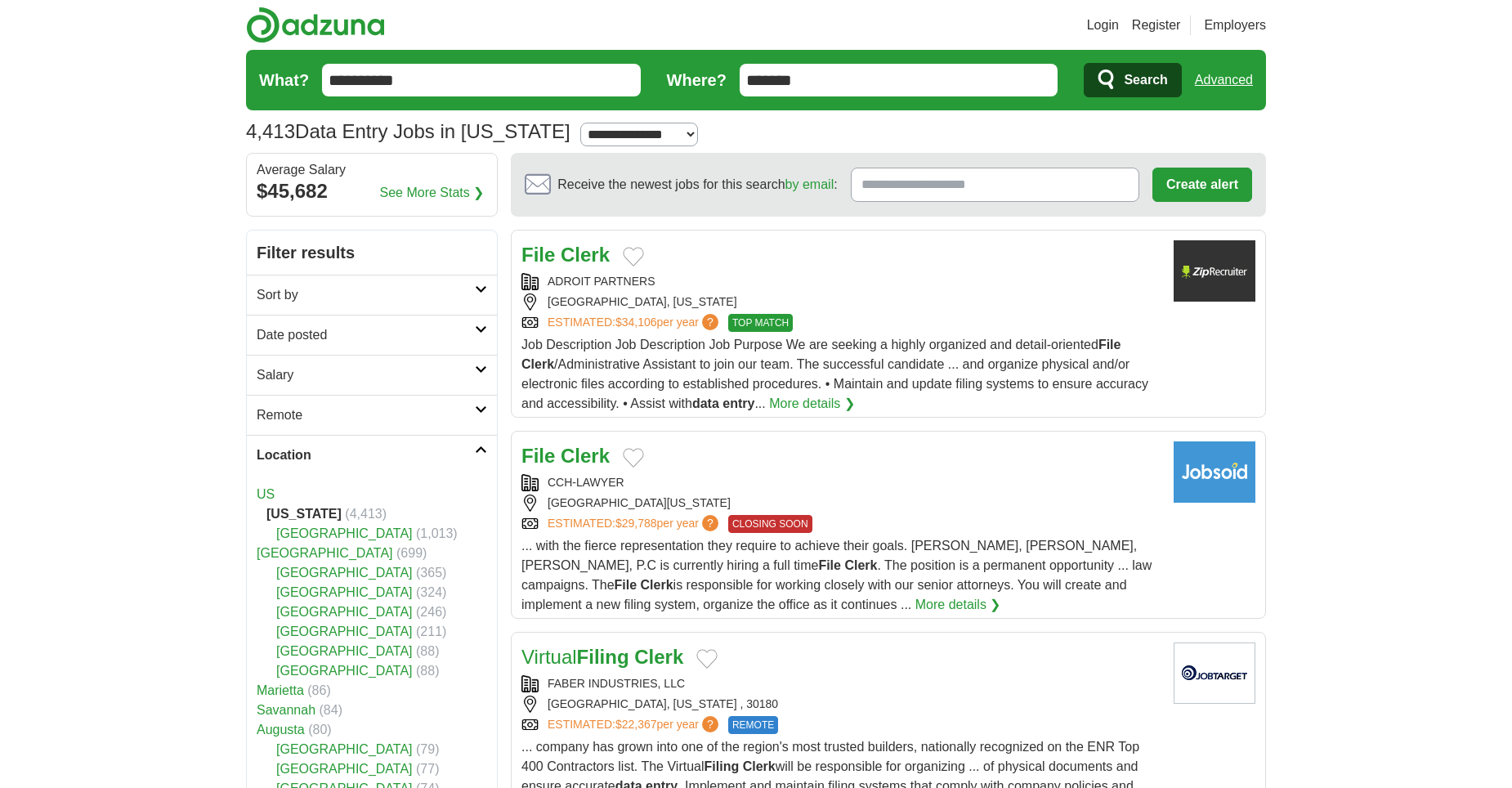
click at [434, 404] on link "Remote" at bounding box center [372, 414] width 250 height 40
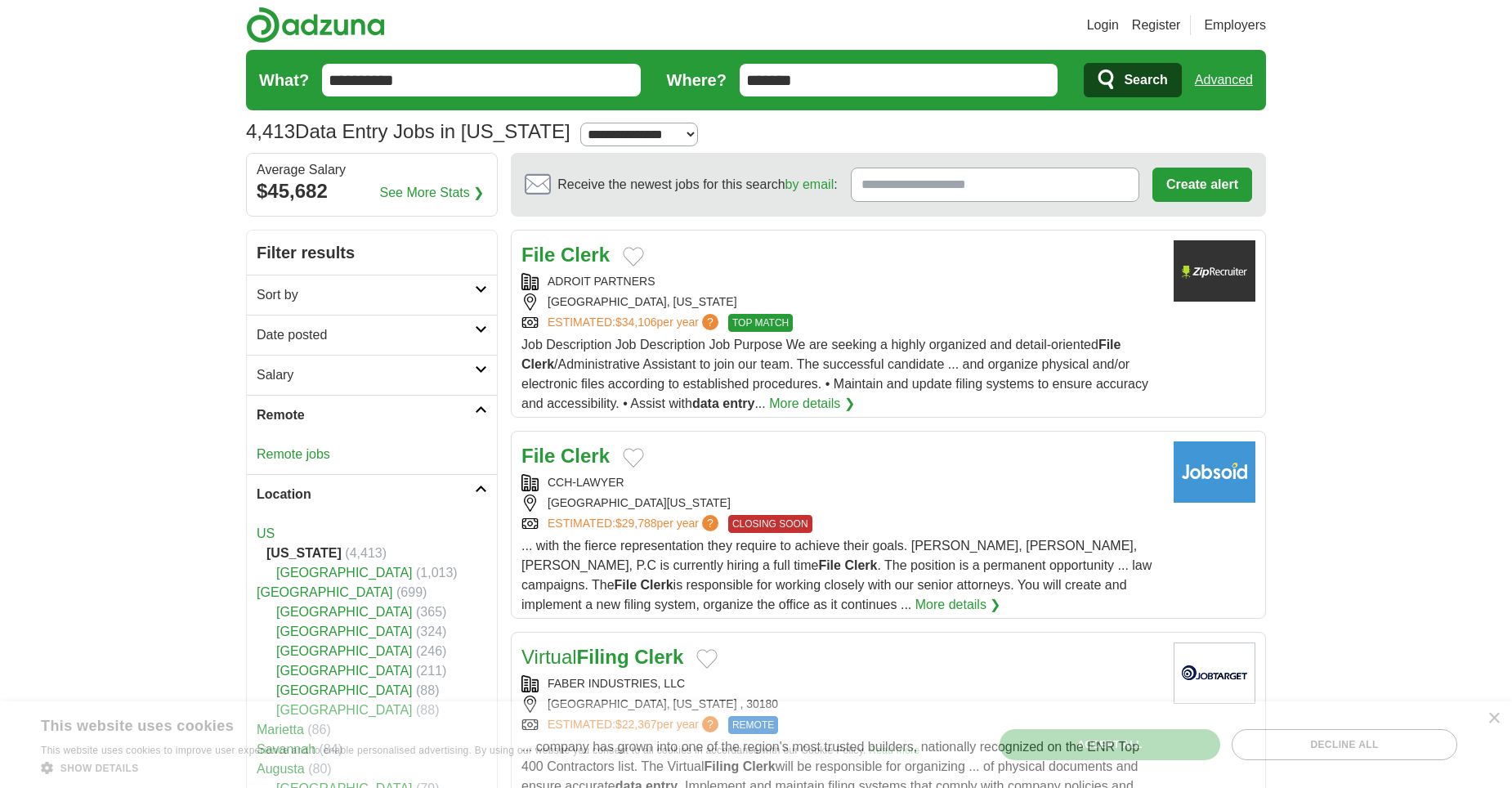
click at [317, 457] on link "Remote jobs" at bounding box center [293, 454] width 74 height 14
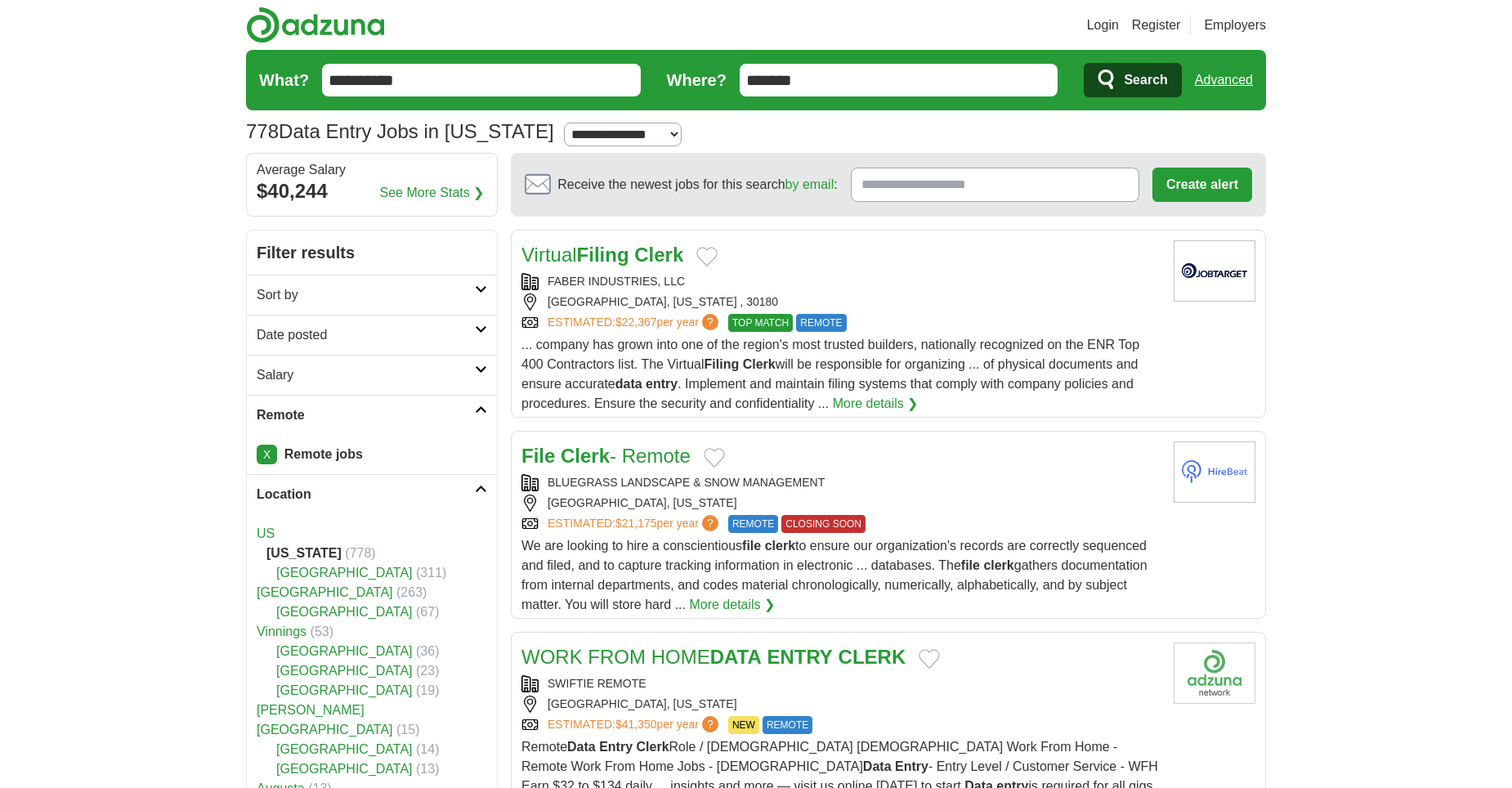
click at [427, 404] on link "Remote" at bounding box center [372, 414] width 250 height 40
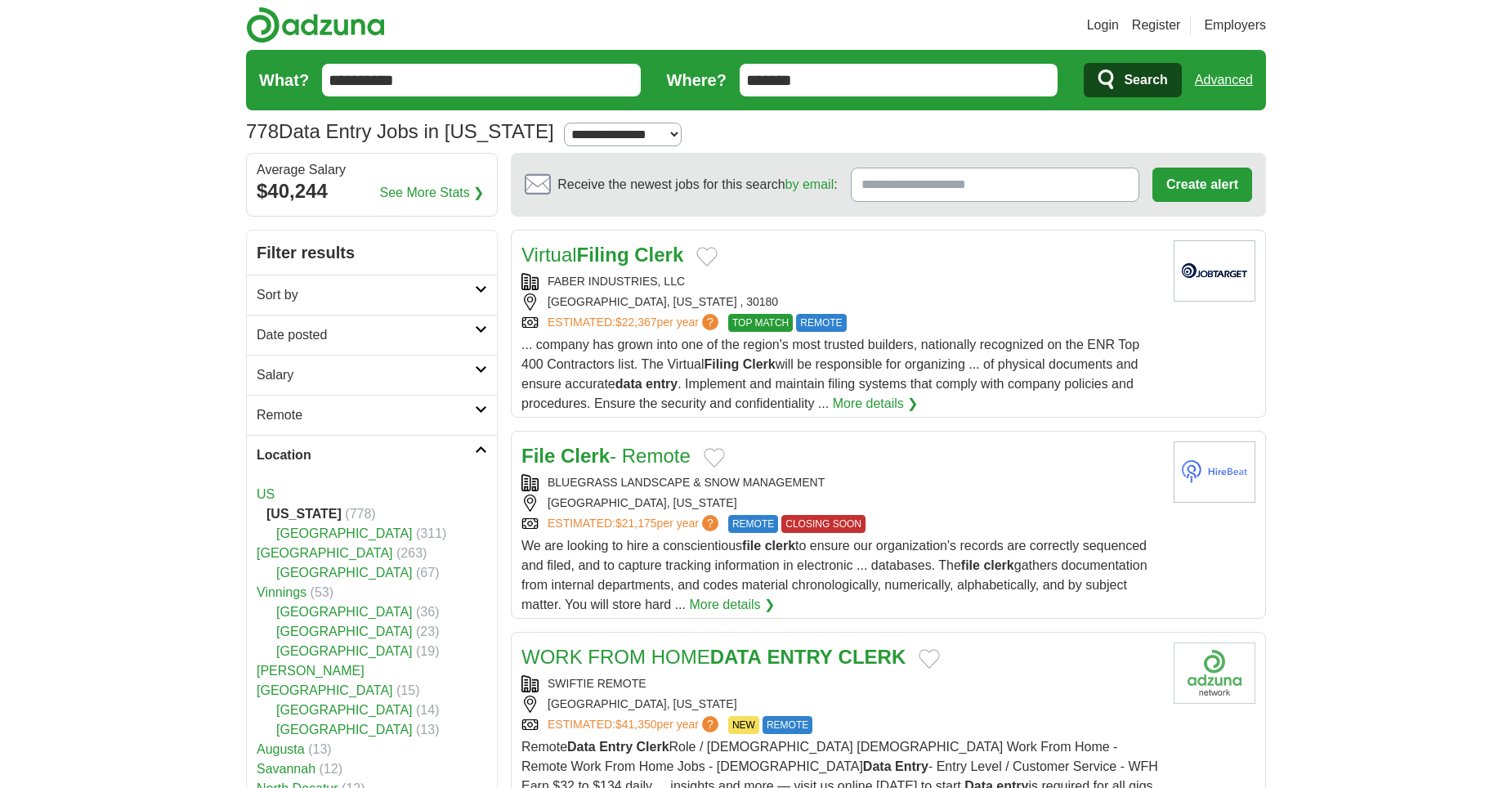
click at [436, 448] on h2 "Location" at bounding box center [365, 456] width 218 height 20
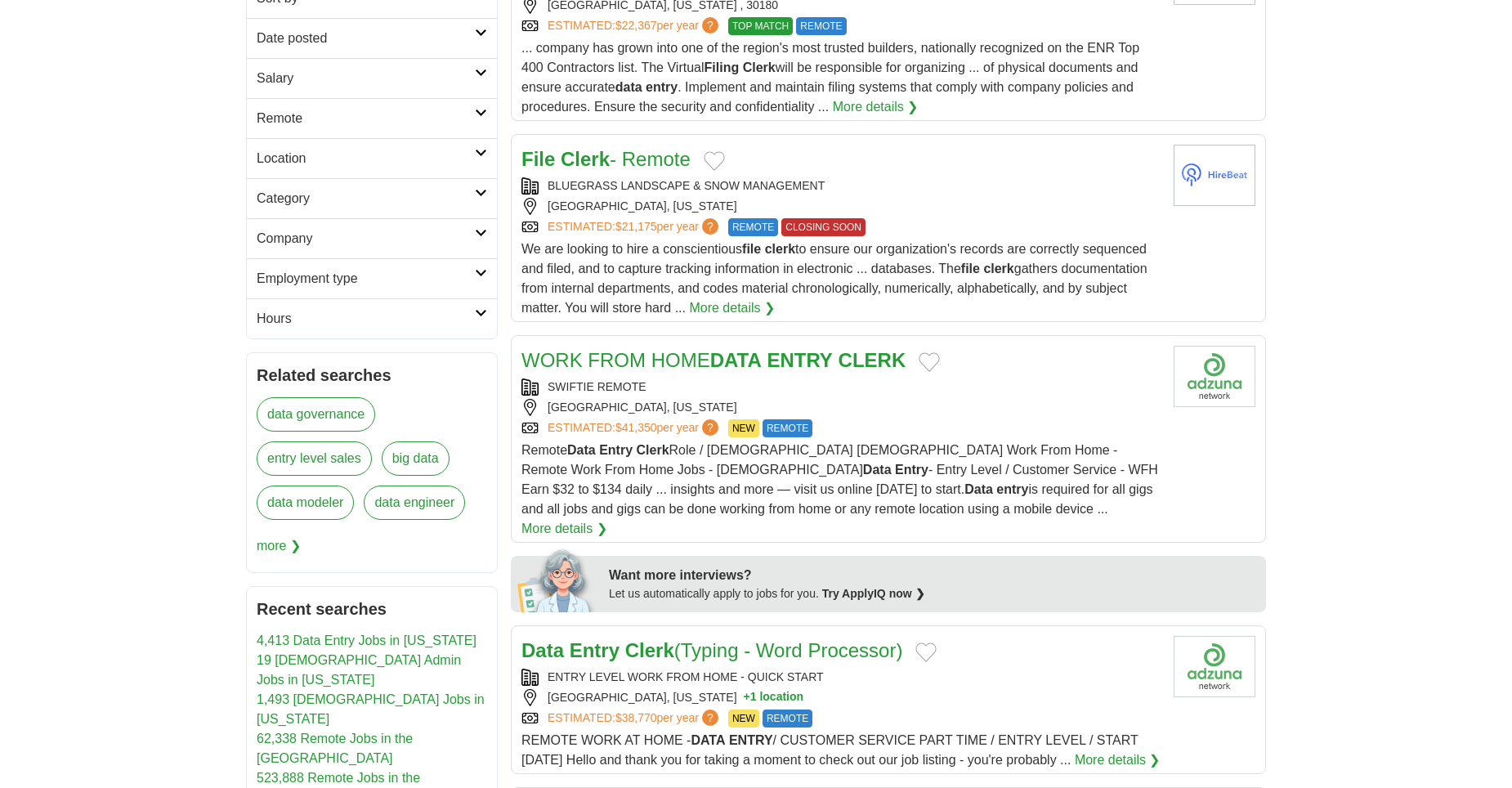
scroll to position [327, 0]
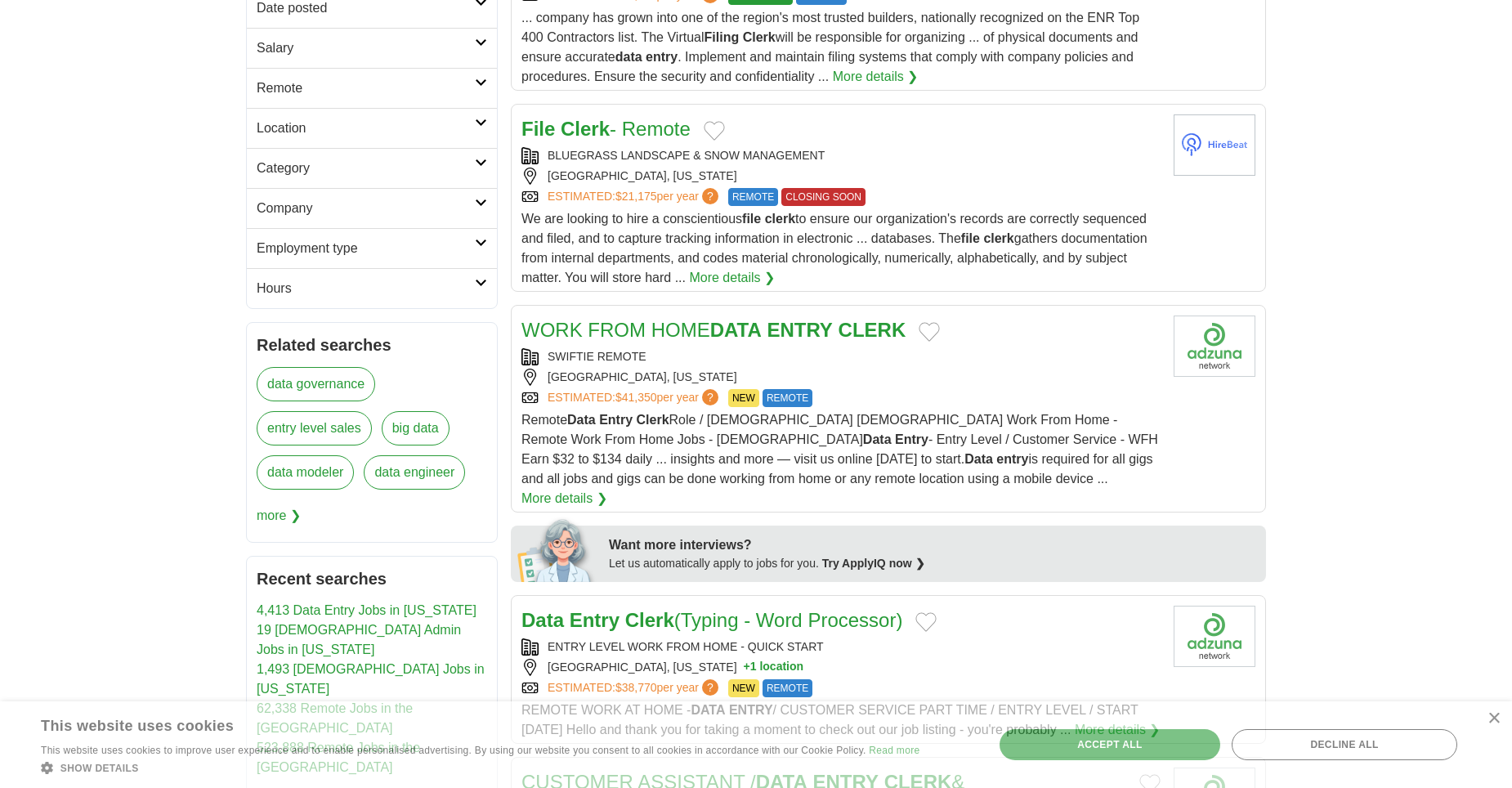
click at [456, 286] on h2 "Hours" at bounding box center [365, 289] width 218 height 20
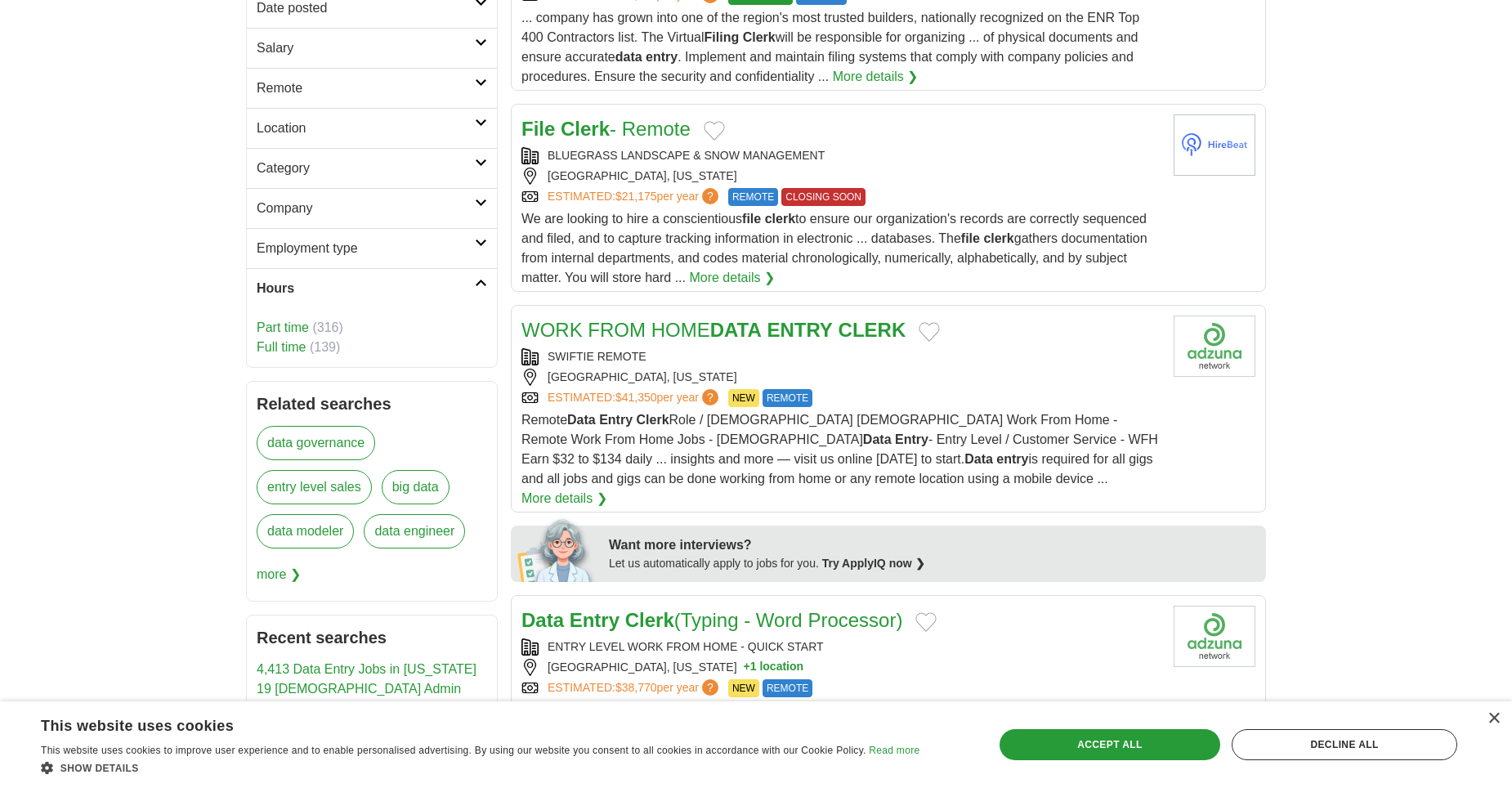
click at [295, 325] on link "Part time" at bounding box center [282, 327] width 52 height 14
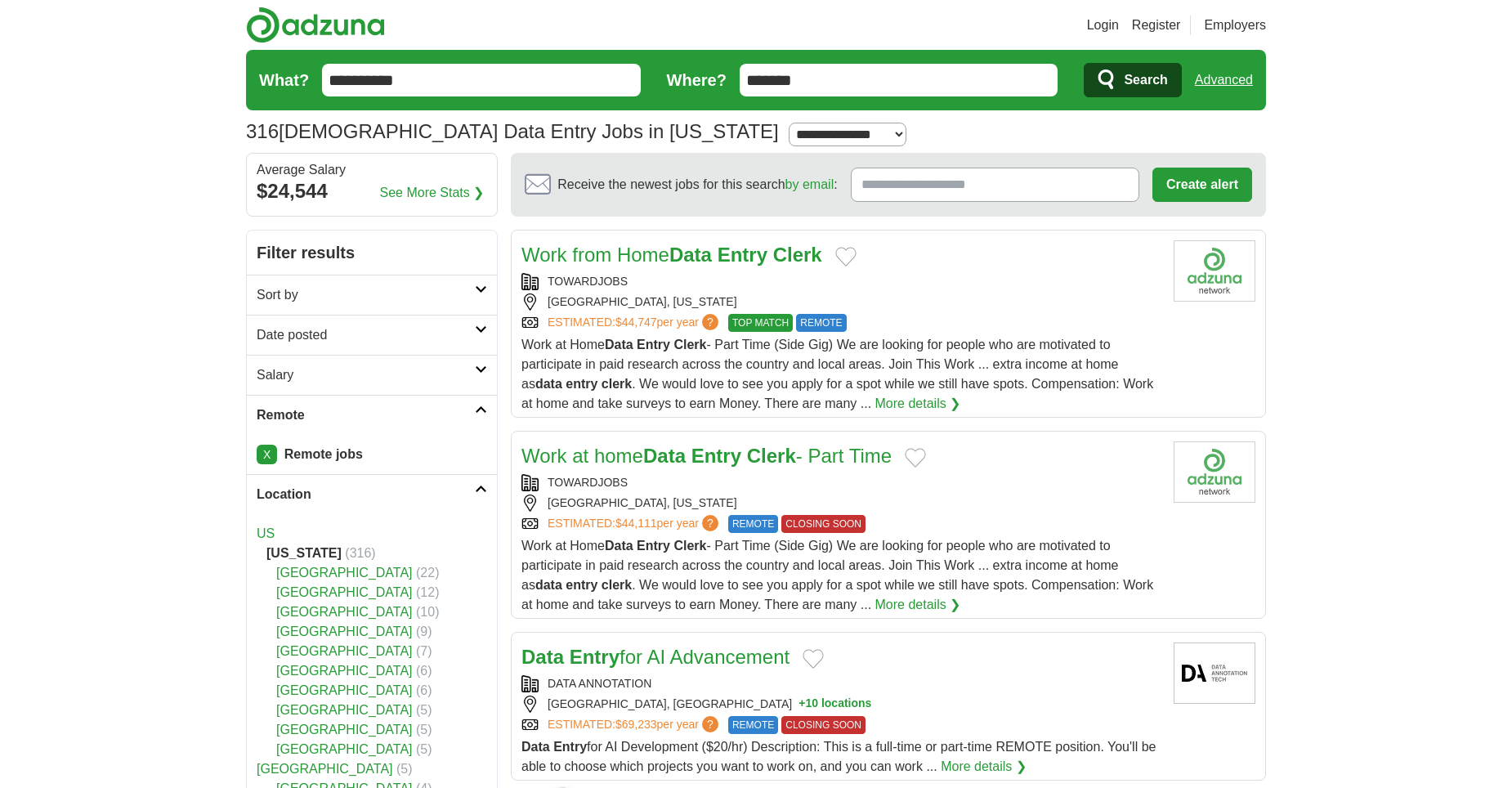
click at [471, 394] on link "Remote" at bounding box center [372, 414] width 250 height 40
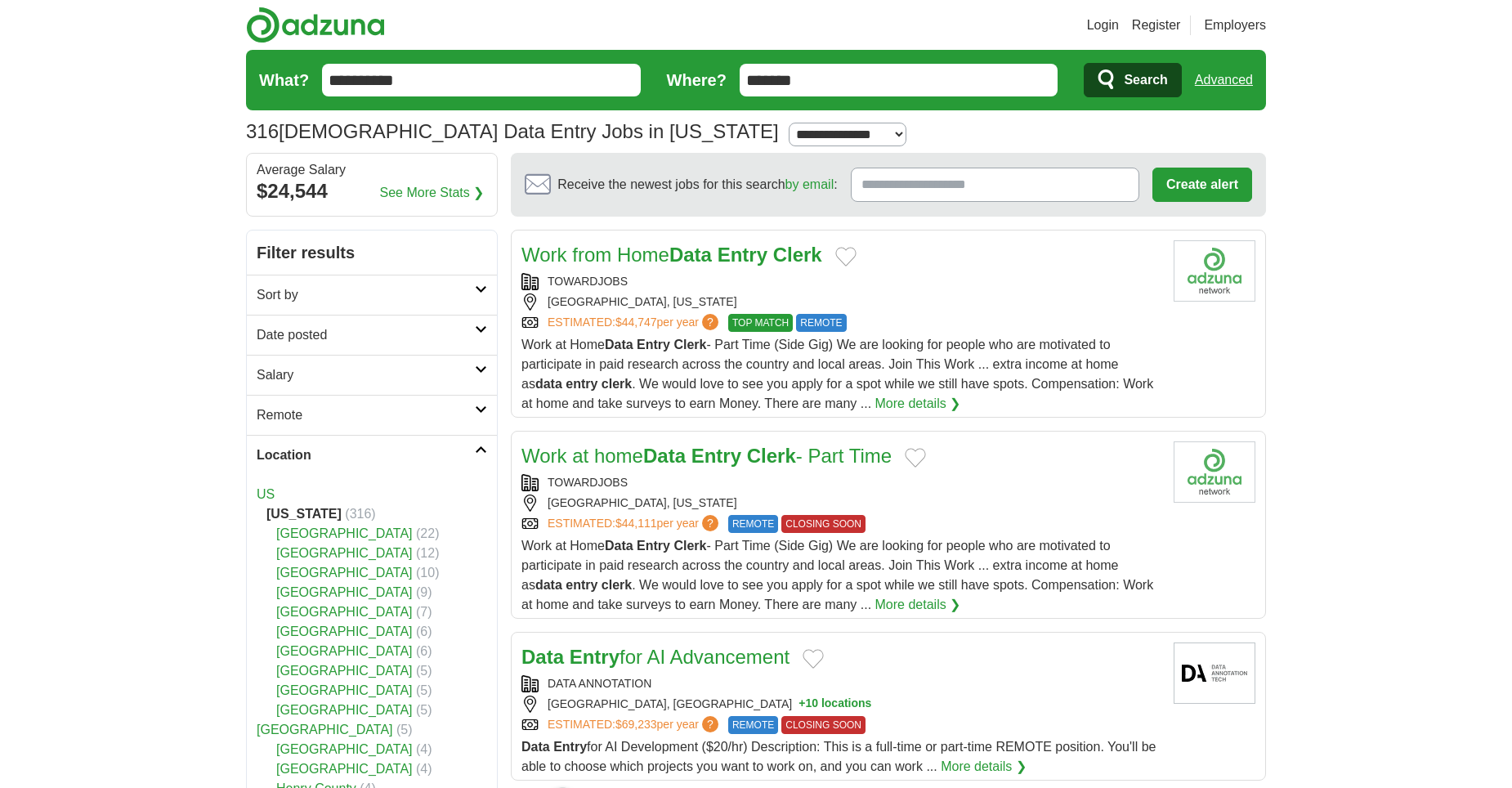
click at [482, 453] on icon at bounding box center [480, 450] width 12 height 8
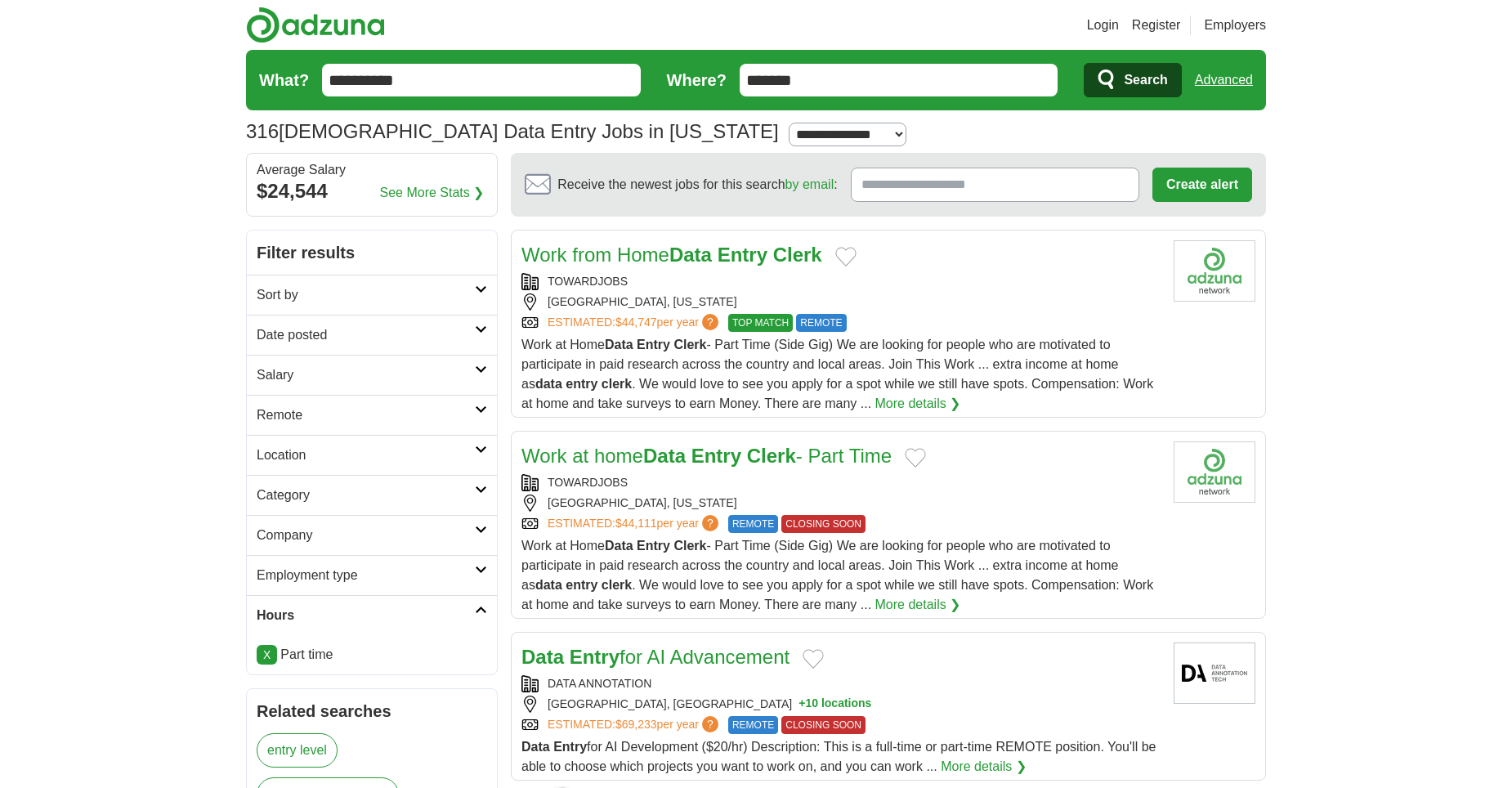
click at [478, 603] on link "Hours" at bounding box center [372, 615] width 250 height 40
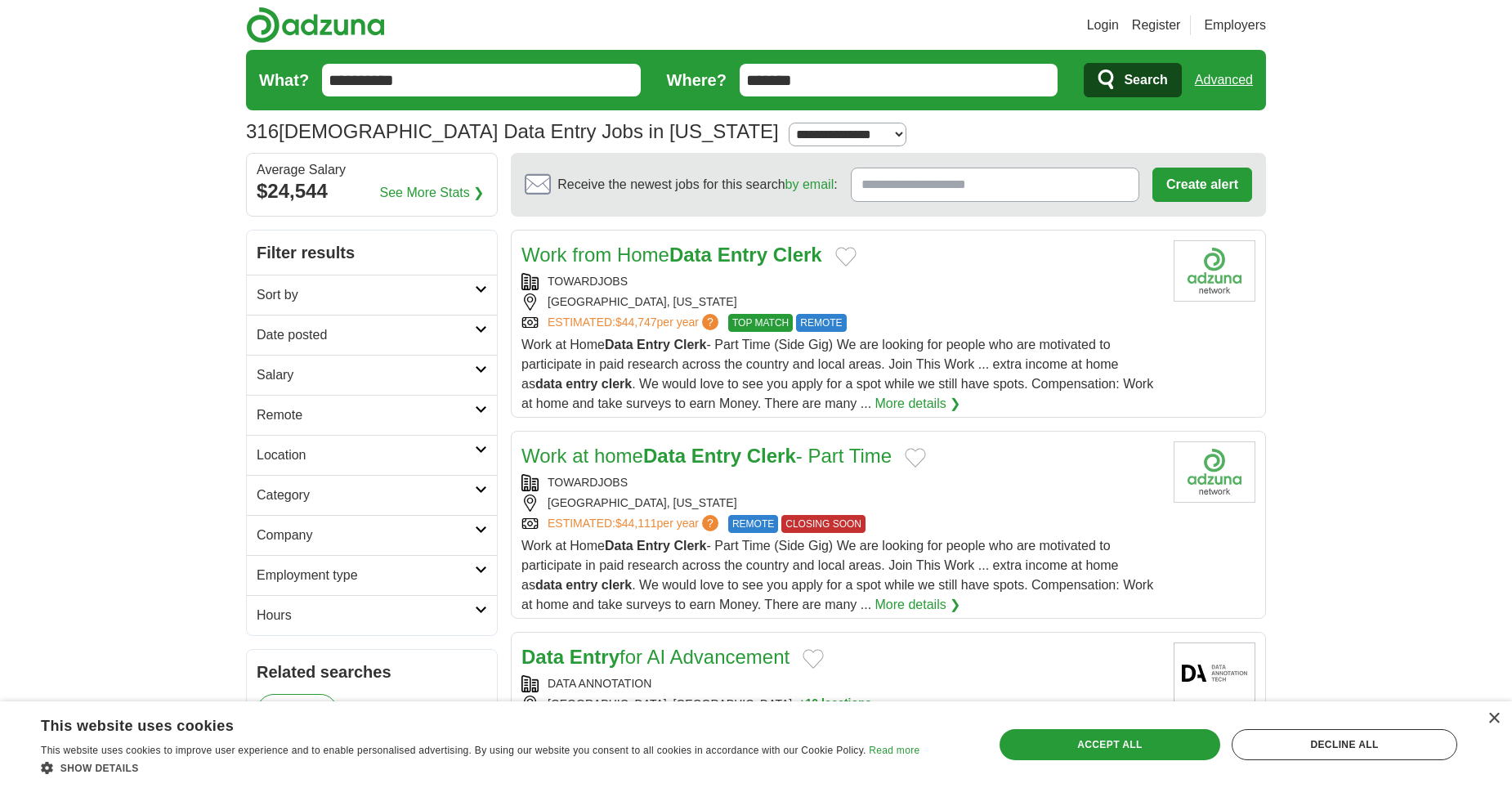
click at [427, 492] on h2 "Category" at bounding box center [365, 495] width 218 height 20
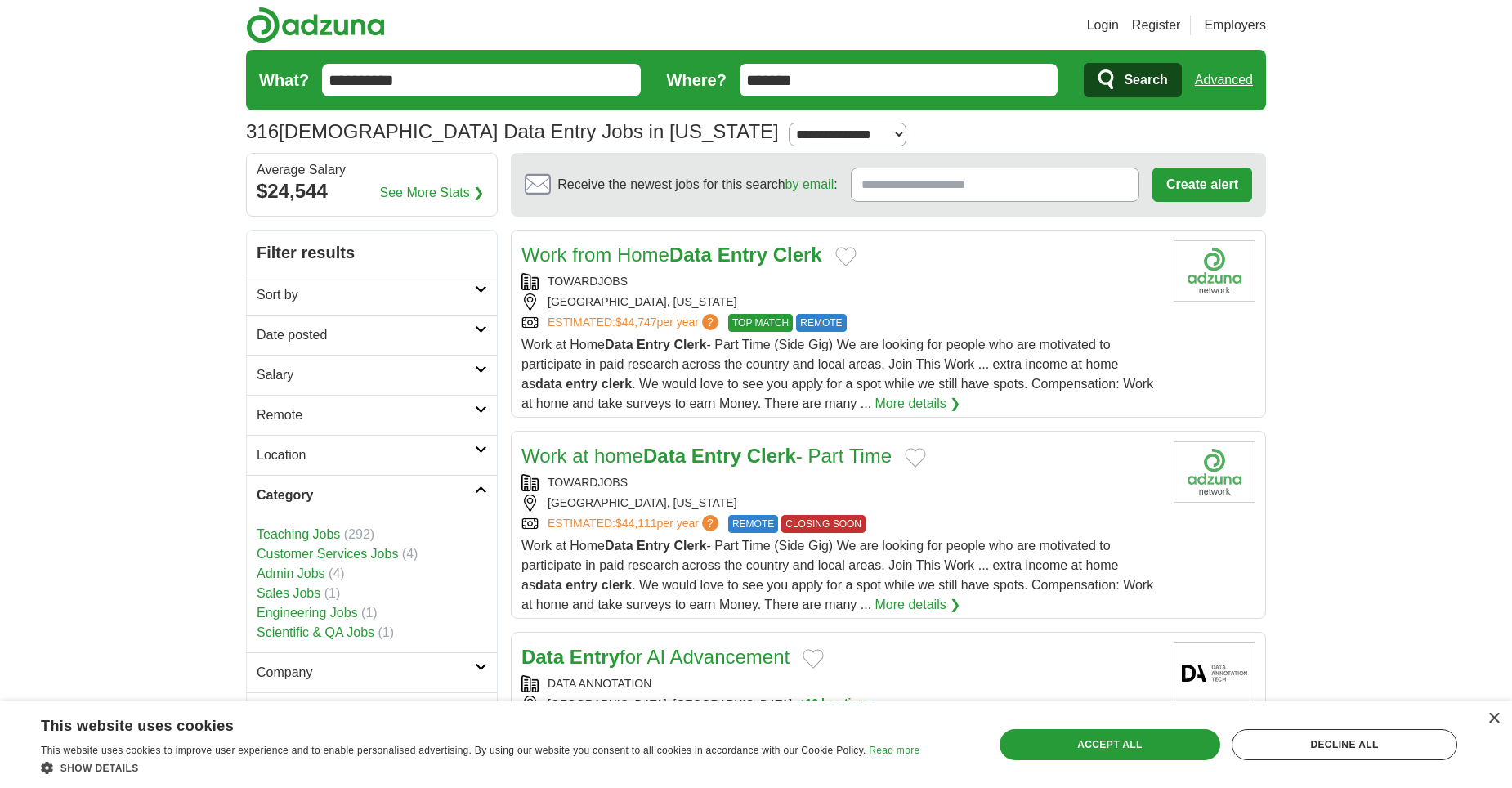
click at [472, 487] on h2 "Category" at bounding box center [365, 495] width 218 height 20
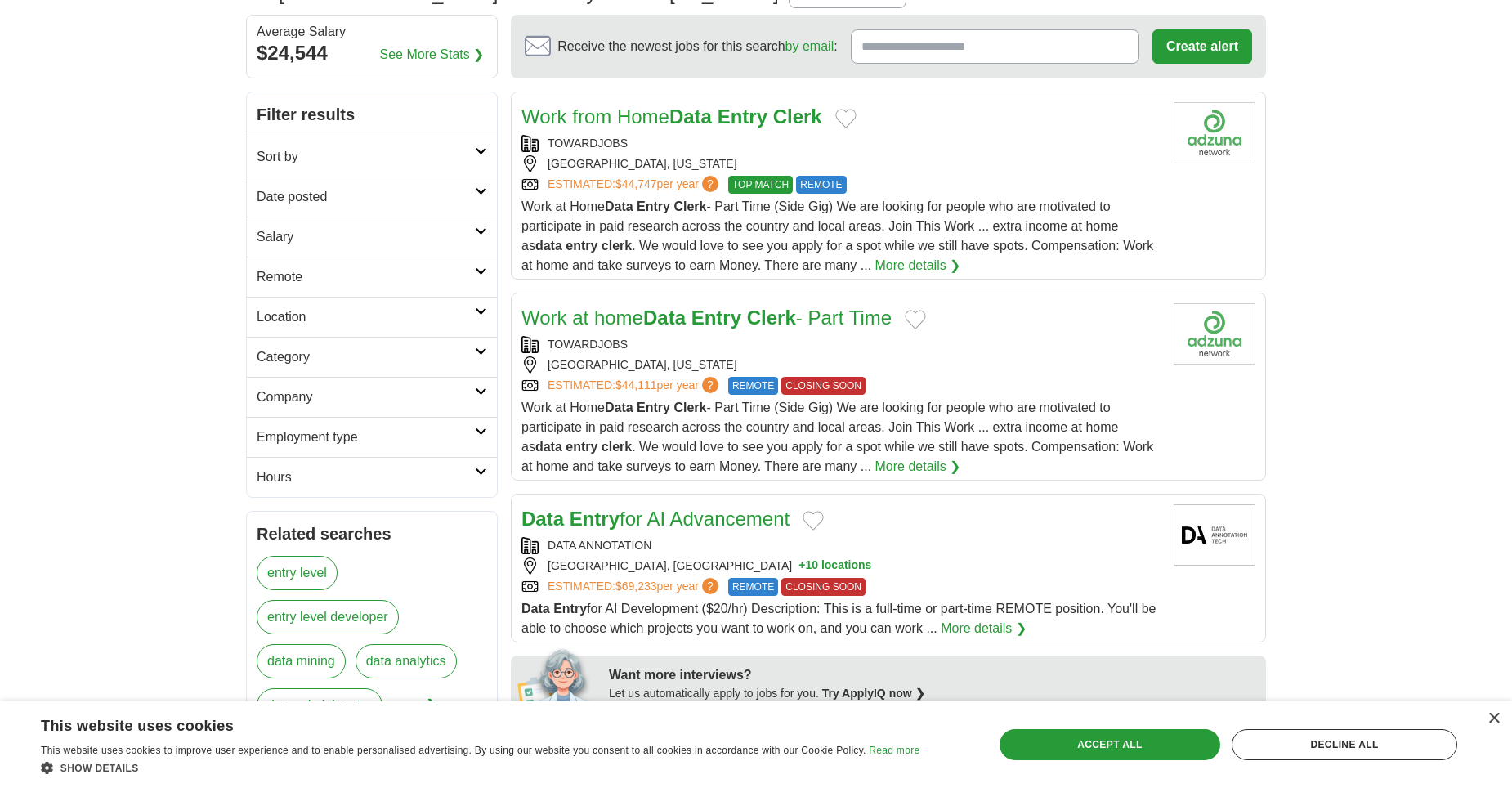
scroll to position [164, 0]
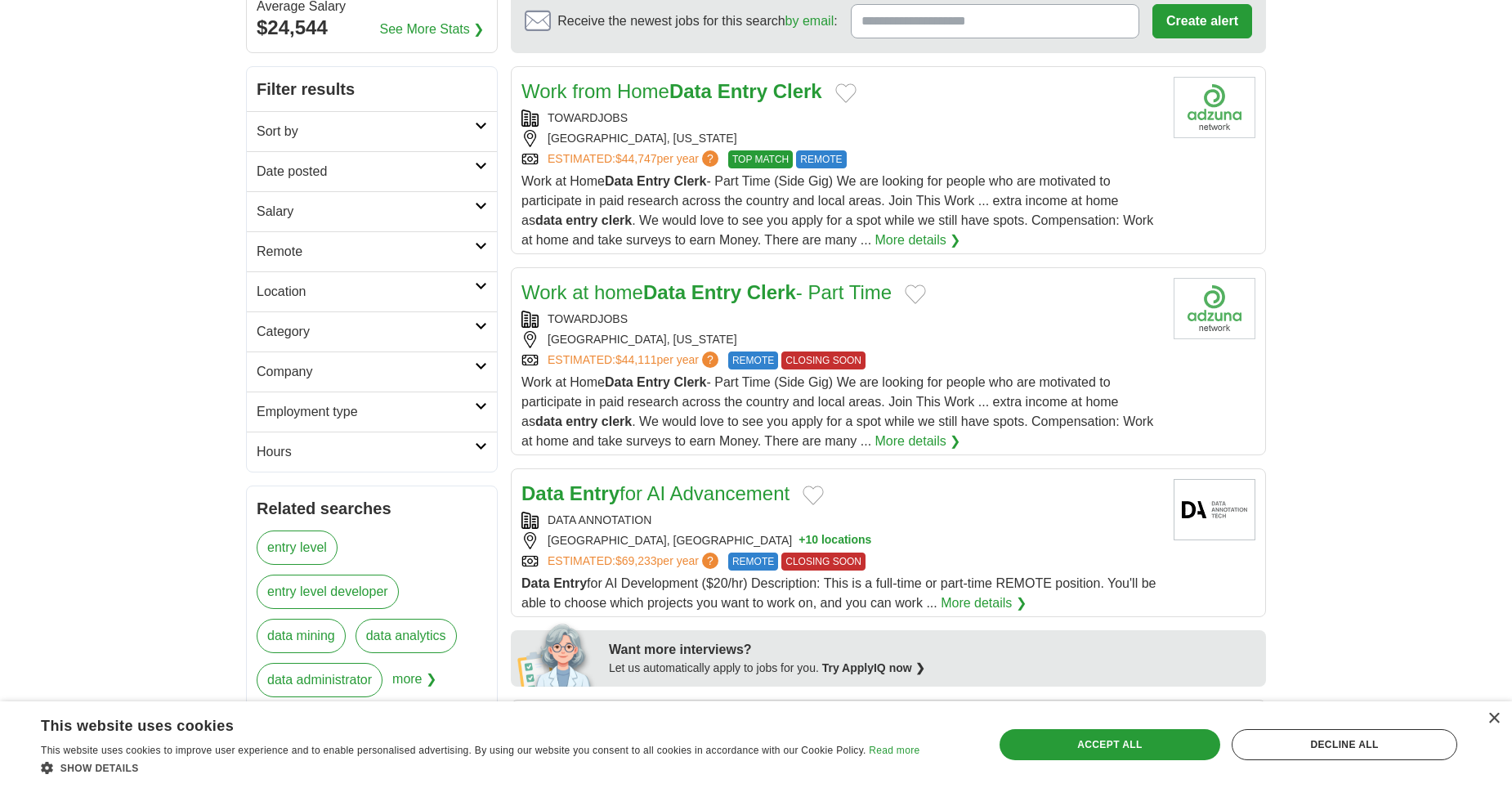
click at [463, 418] on h2 "Employment type" at bounding box center [365, 412] width 218 height 20
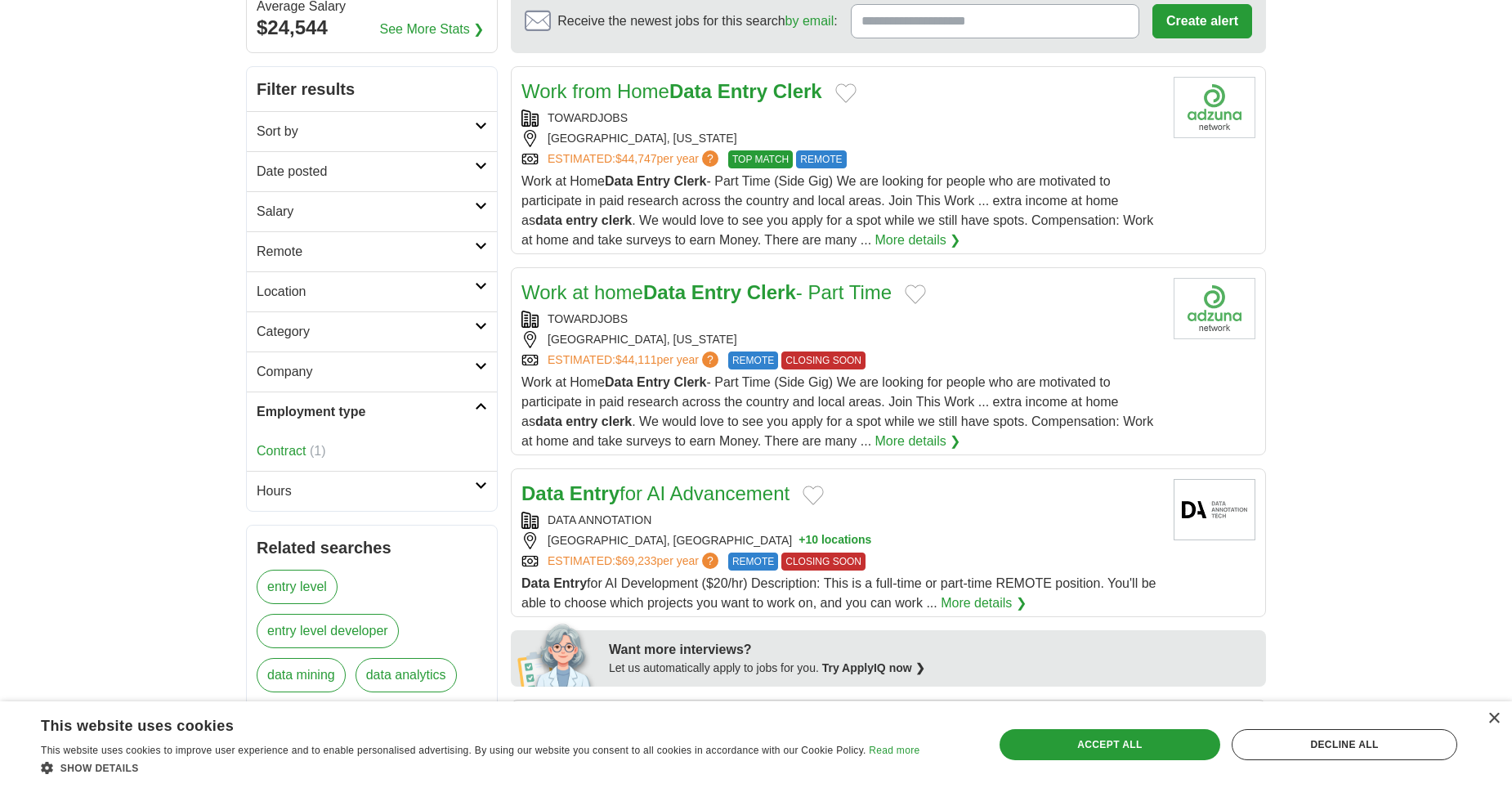
click at [463, 416] on h2 "Employment type" at bounding box center [365, 412] width 218 height 20
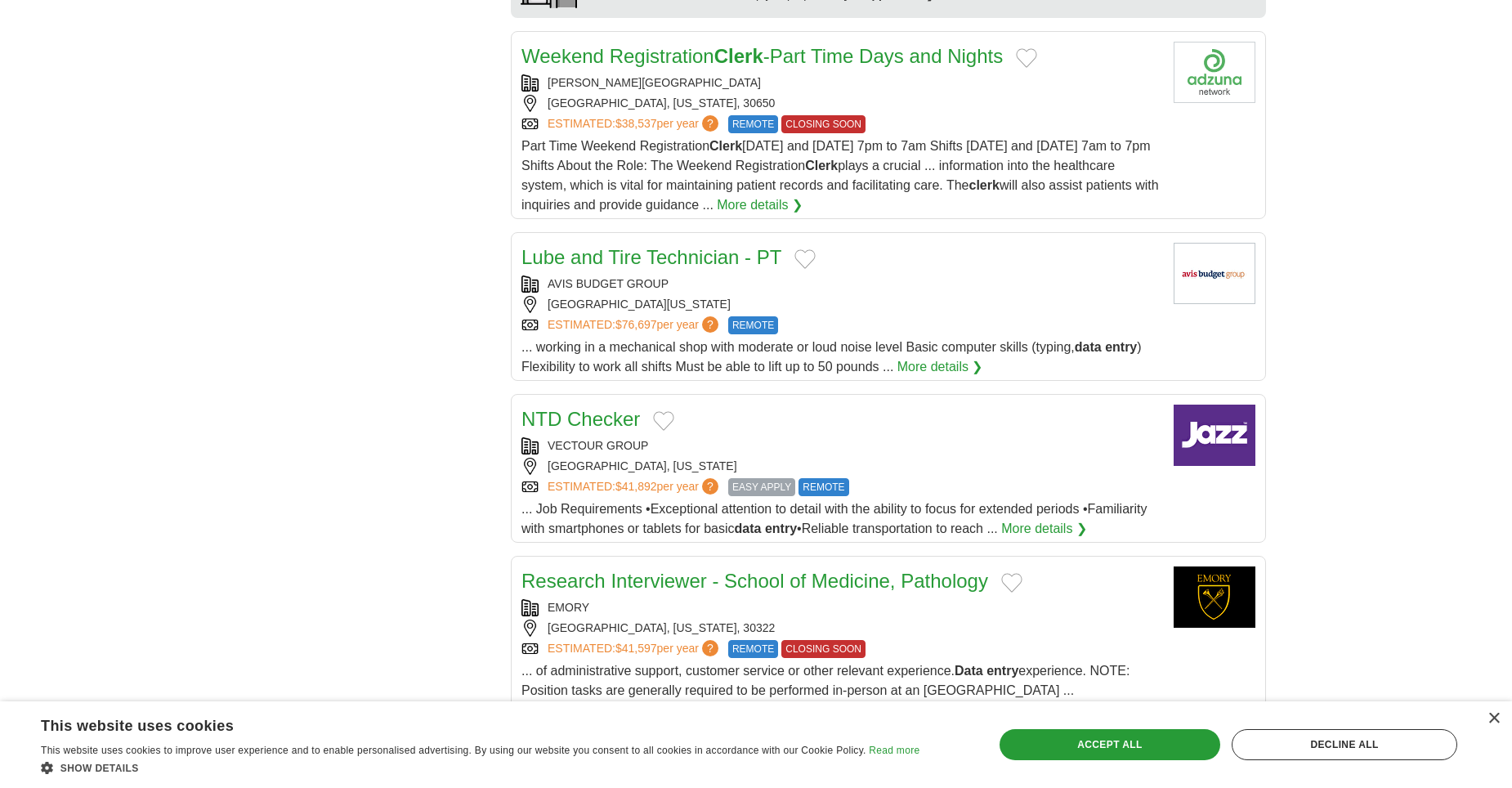
scroll to position [1553, 0]
